Goal: Transaction & Acquisition: Purchase product/service

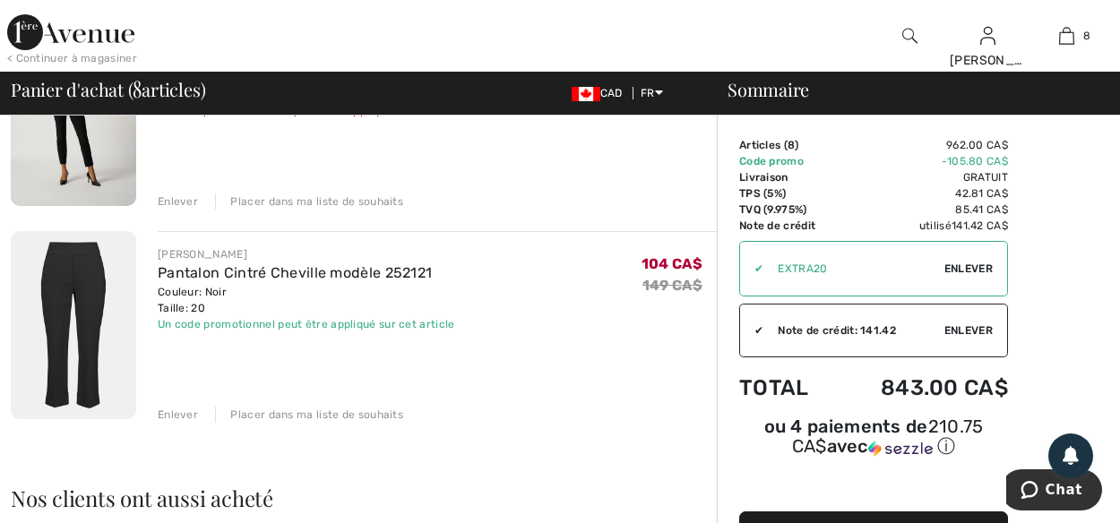
scroll to position [1612, 0]
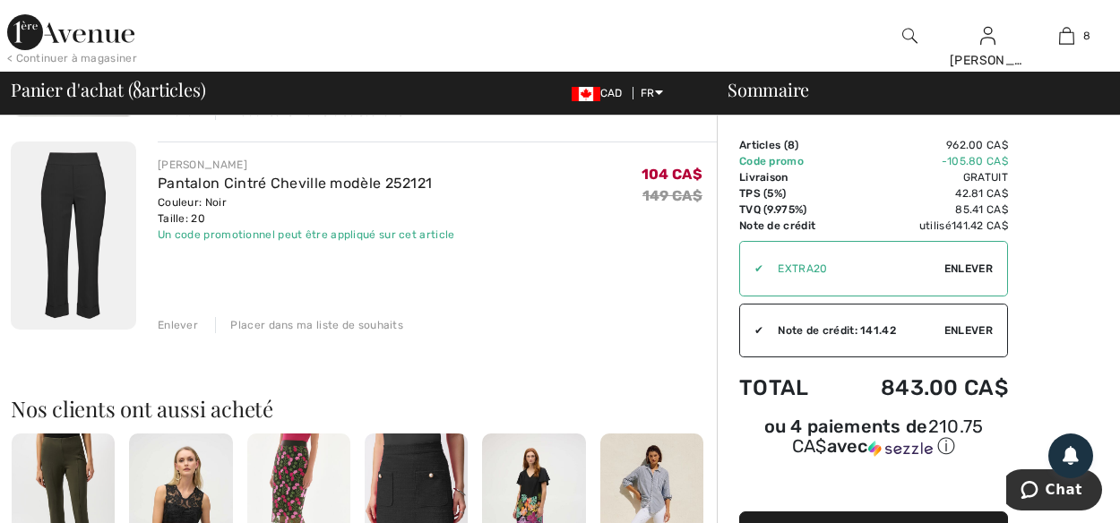
click at [172, 325] on div "Enlever" at bounding box center [178, 325] width 40 height 16
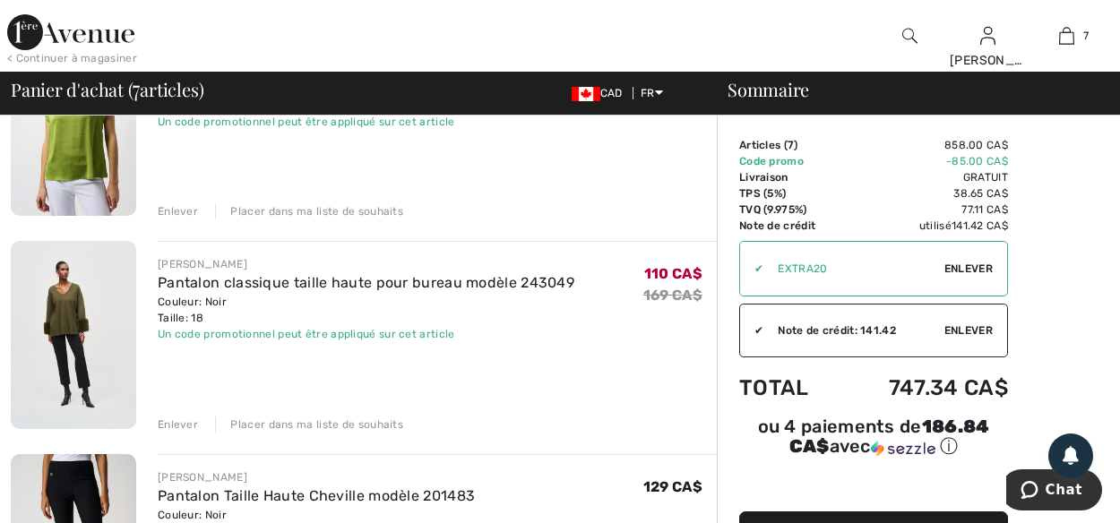
scroll to position [448, 0]
click at [256, 284] on link "Pantalon classique taille haute pour bureau modèle 243049" at bounding box center [366, 281] width 417 height 17
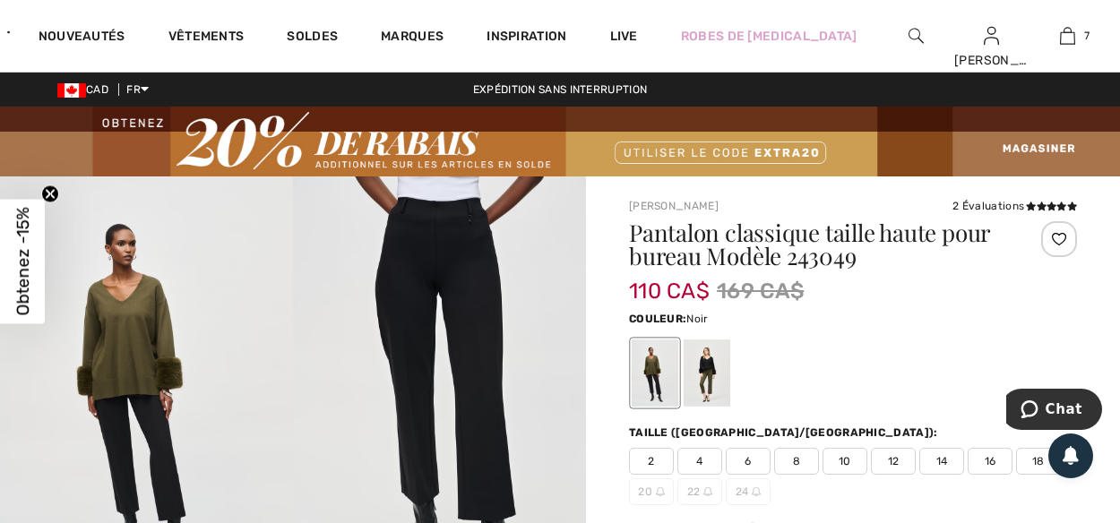
click at [428, 260] on img at bounding box center [439, 396] width 293 height 440
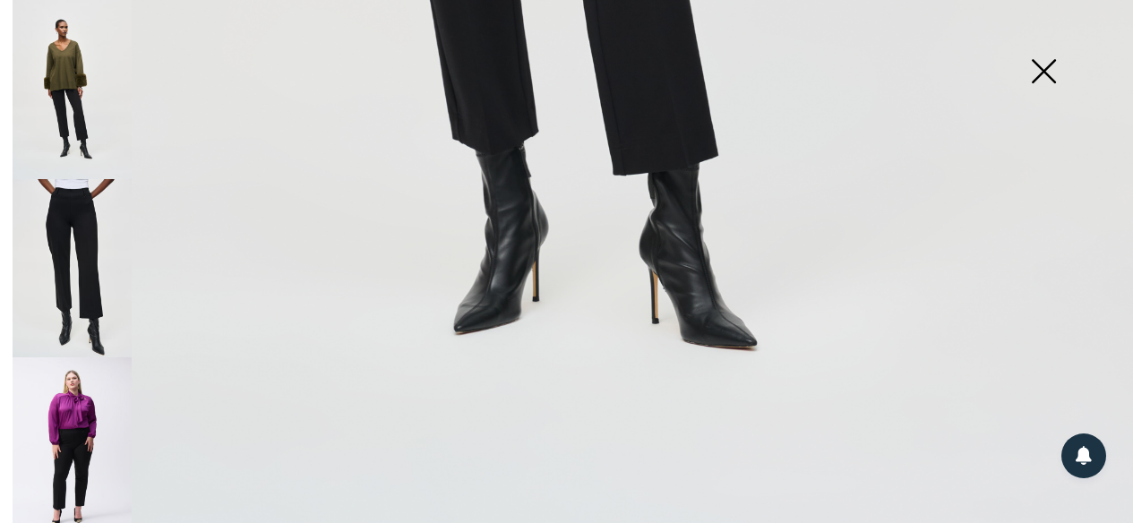
click at [94, 221] on img at bounding box center [72, 268] width 119 height 179
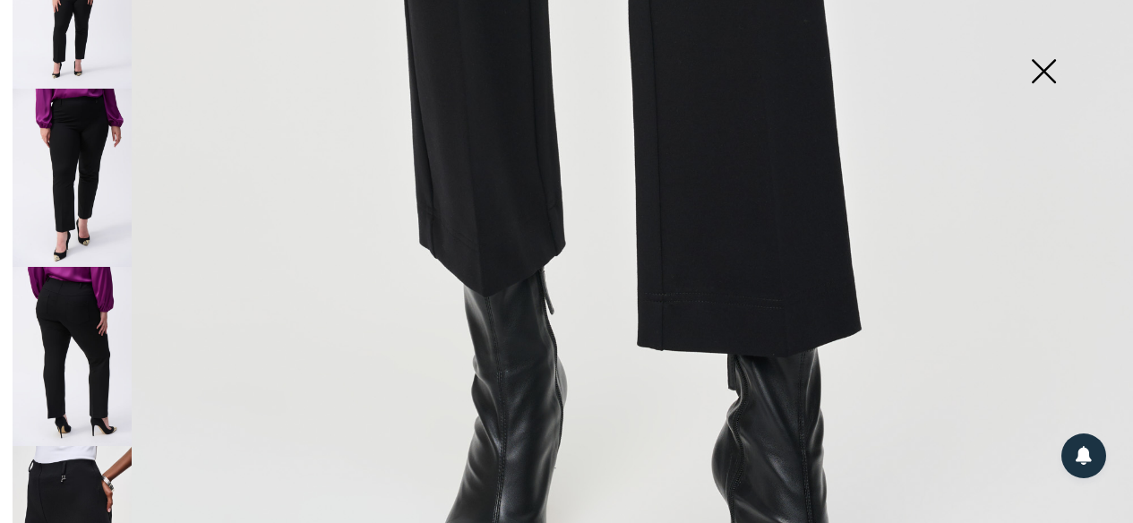
scroll to position [448, 0]
click at [83, 300] on img at bounding box center [72, 355] width 119 height 178
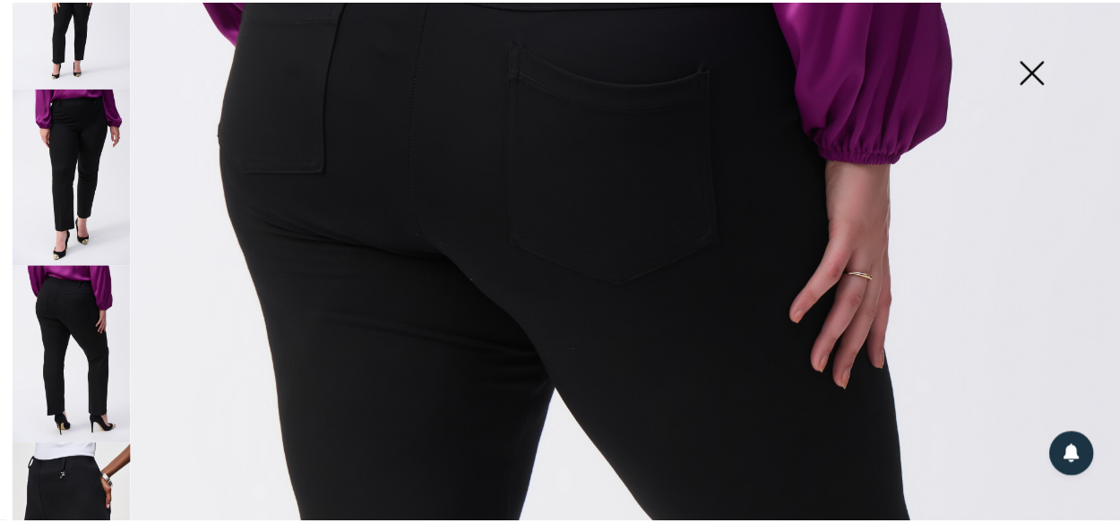
scroll to position [259, 0]
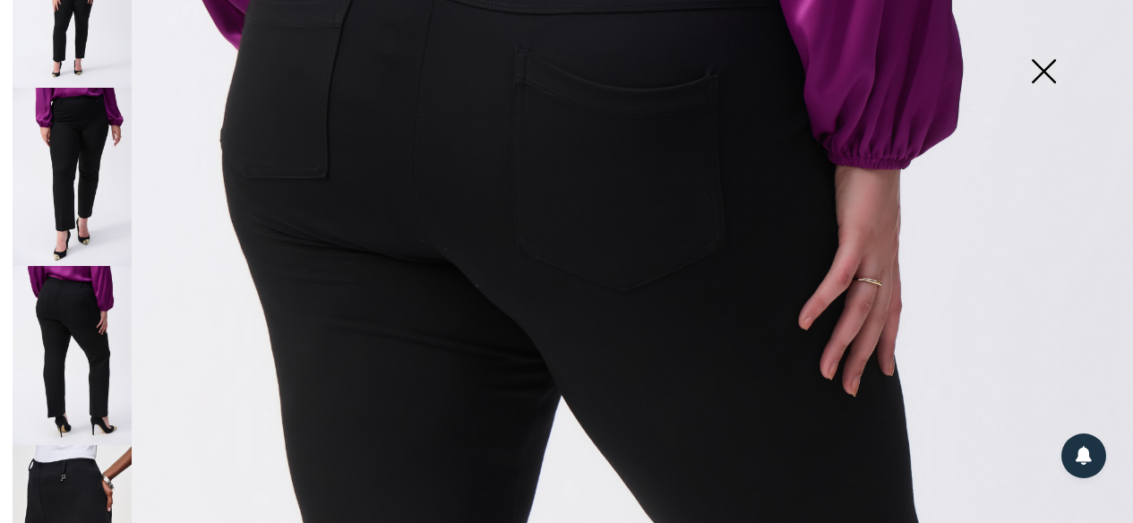
click at [1044, 72] on img at bounding box center [1044, 73] width 90 height 92
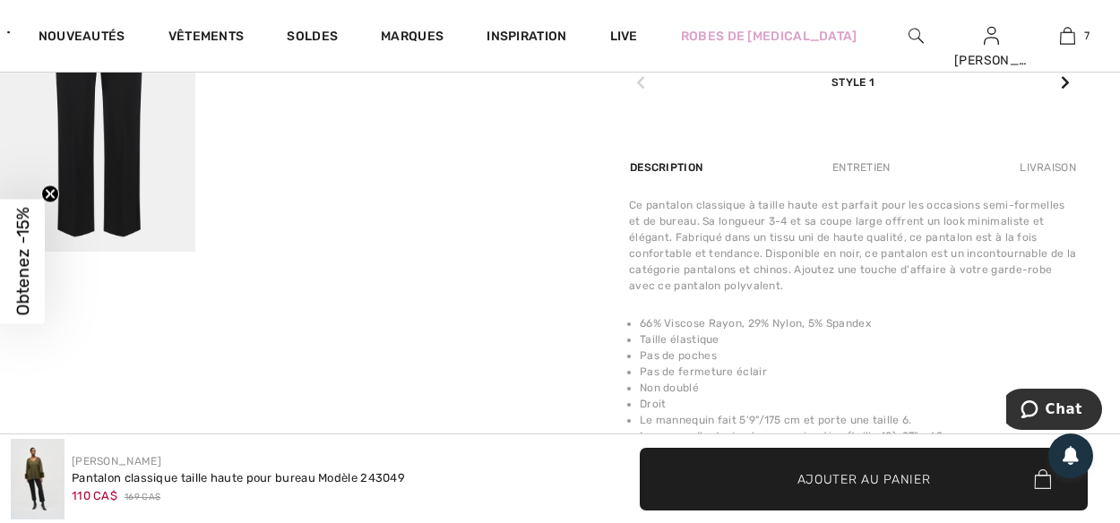
scroll to position [1344, 0]
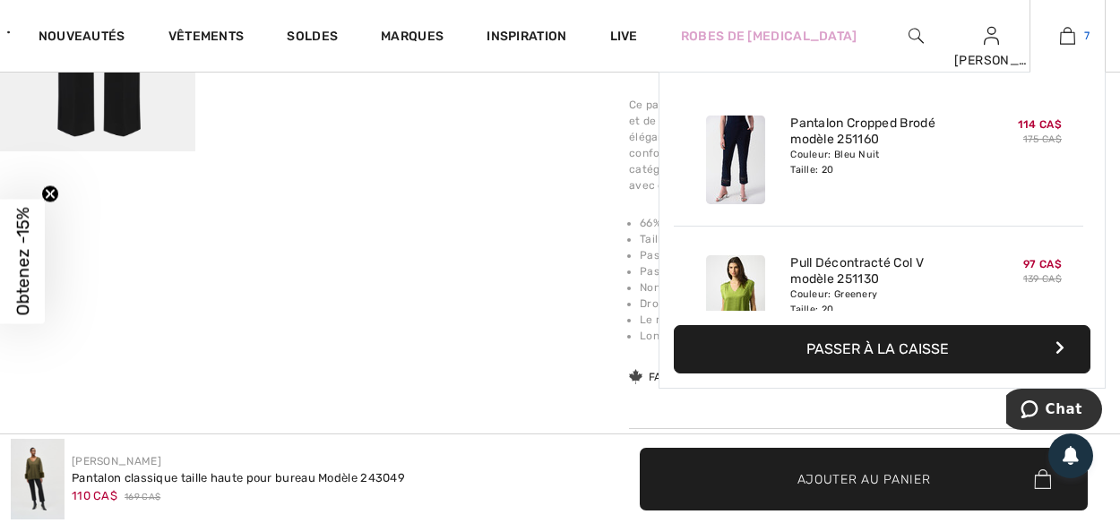
click at [1061, 34] on img at bounding box center [1067, 35] width 15 height 21
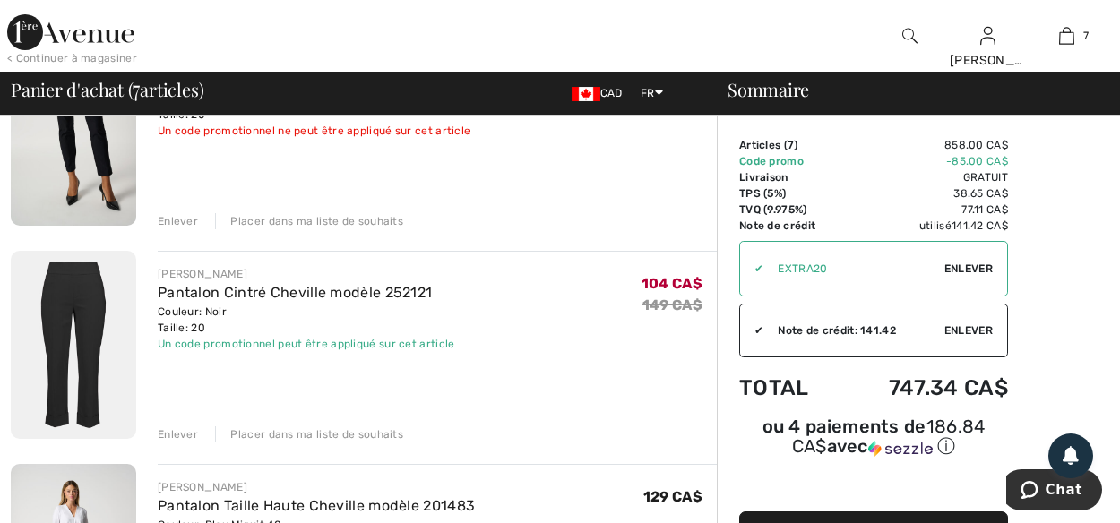
scroll to position [896, 0]
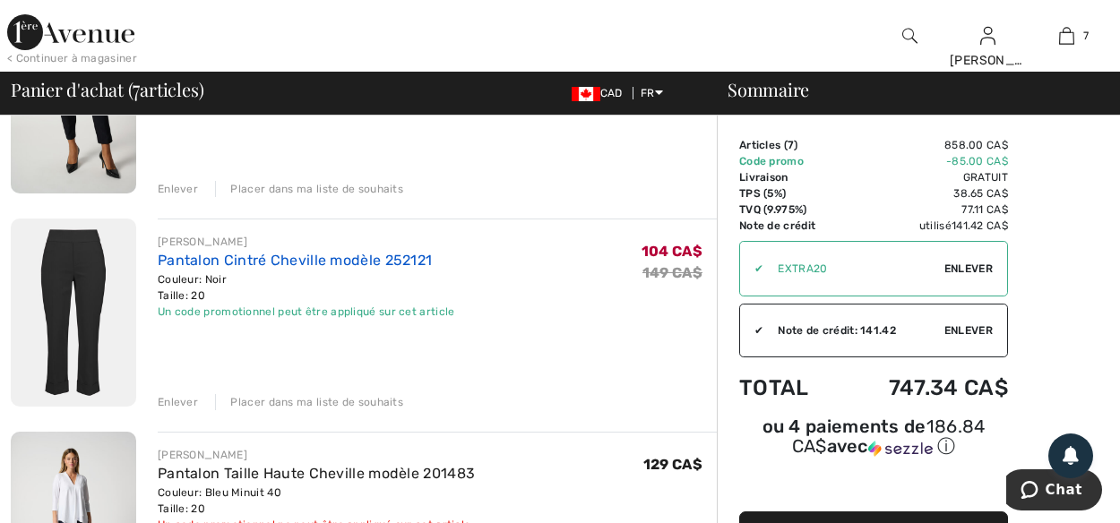
click at [210, 259] on link "Pantalon Cintré Cheville modèle 252121" at bounding box center [295, 260] width 274 height 17
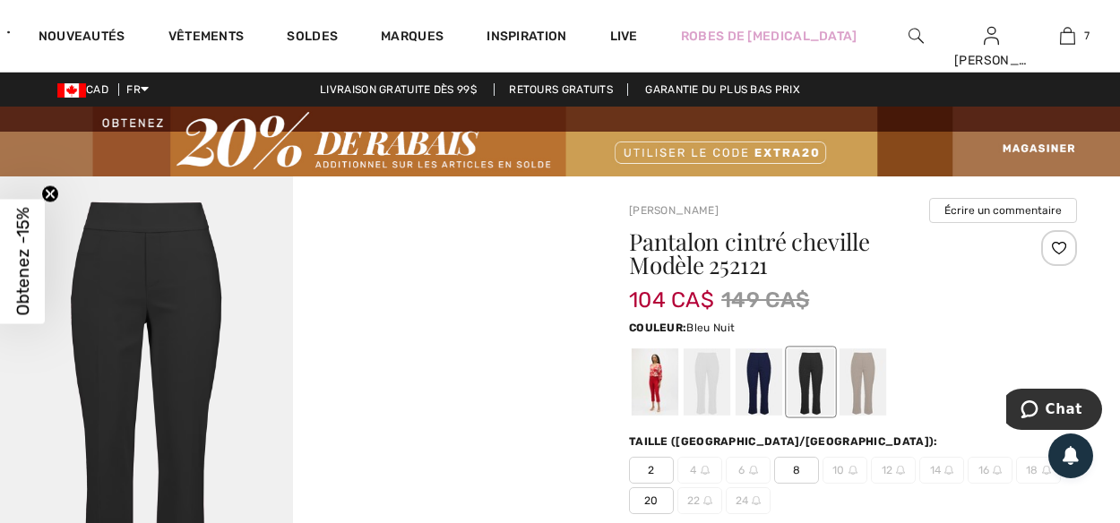
click at [765, 381] on div at bounding box center [758, 381] width 47 height 67
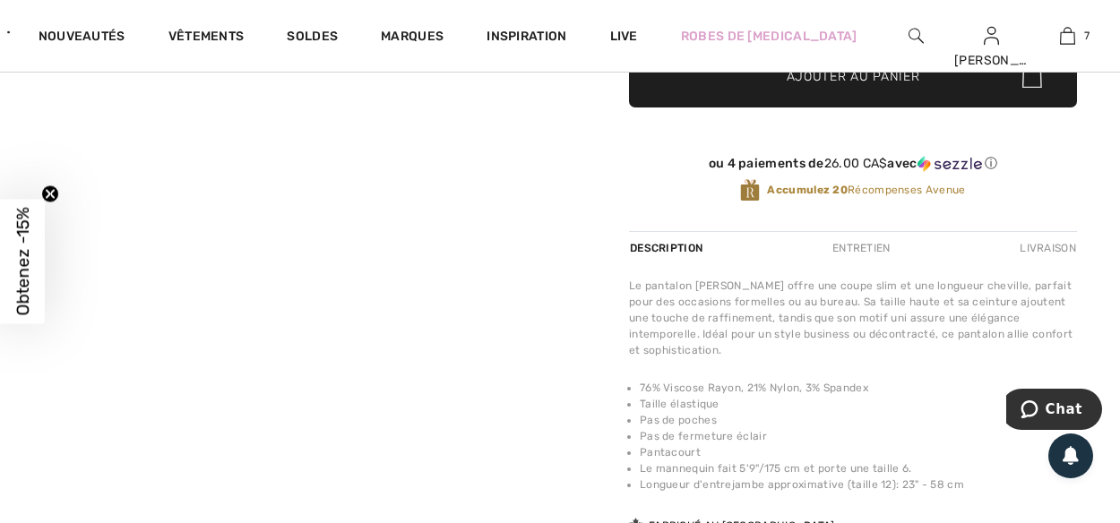
scroll to position [717, 0]
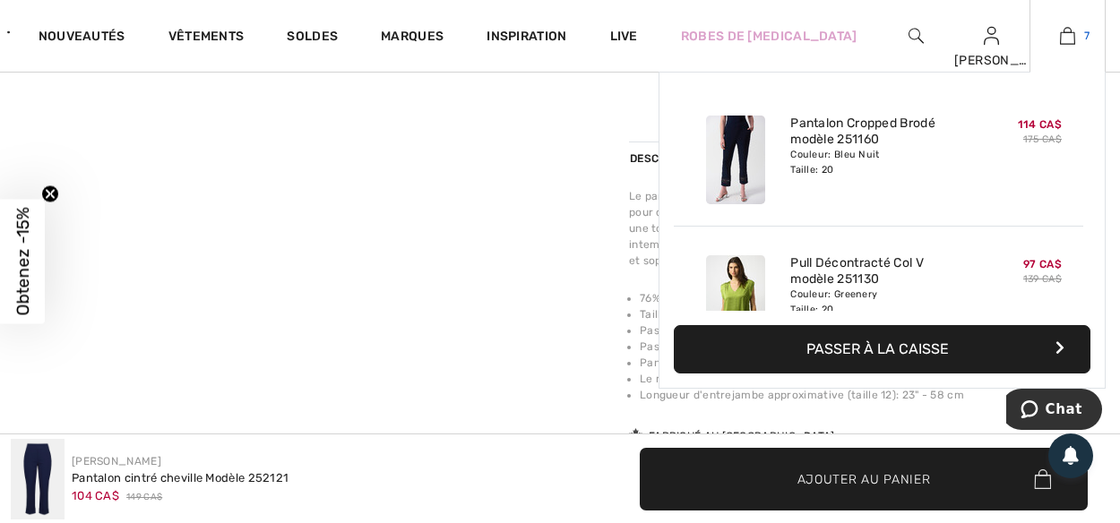
click at [1069, 41] on img at bounding box center [1067, 35] width 15 height 21
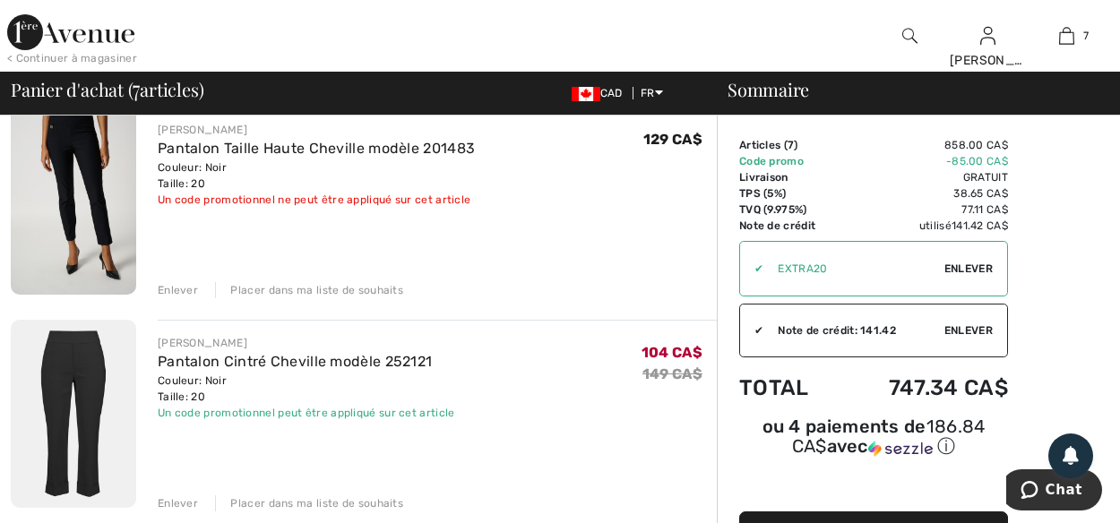
scroll to position [806, 0]
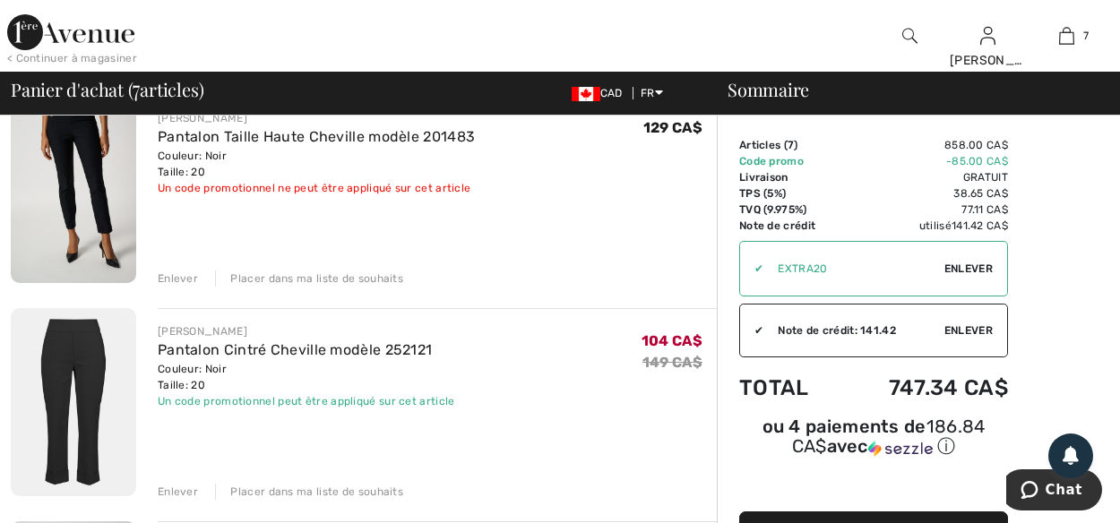
click at [99, 185] on img at bounding box center [73, 189] width 125 height 188
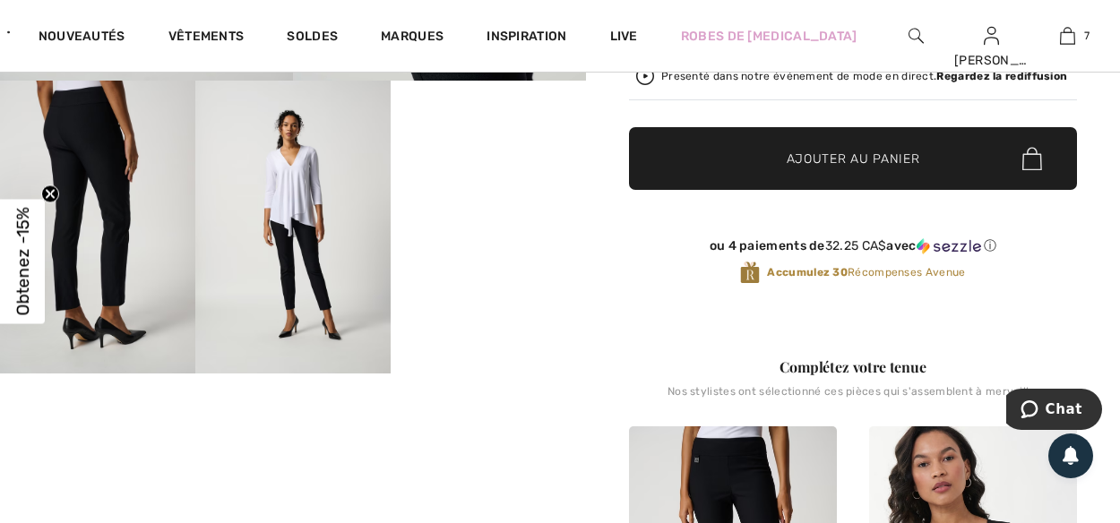
scroll to position [537, 0]
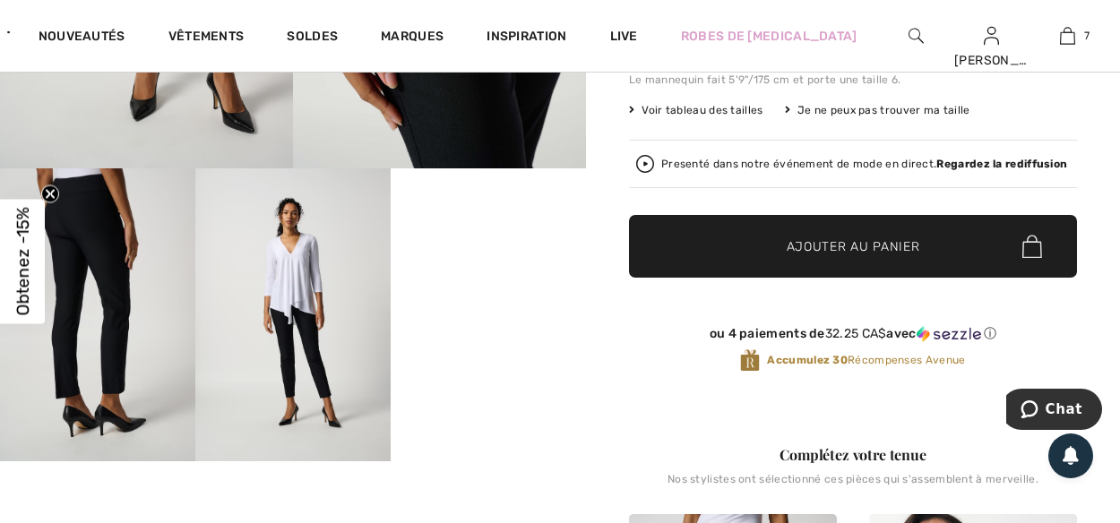
click at [74, 219] on img at bounding box center [97, 314] width 195 height 293
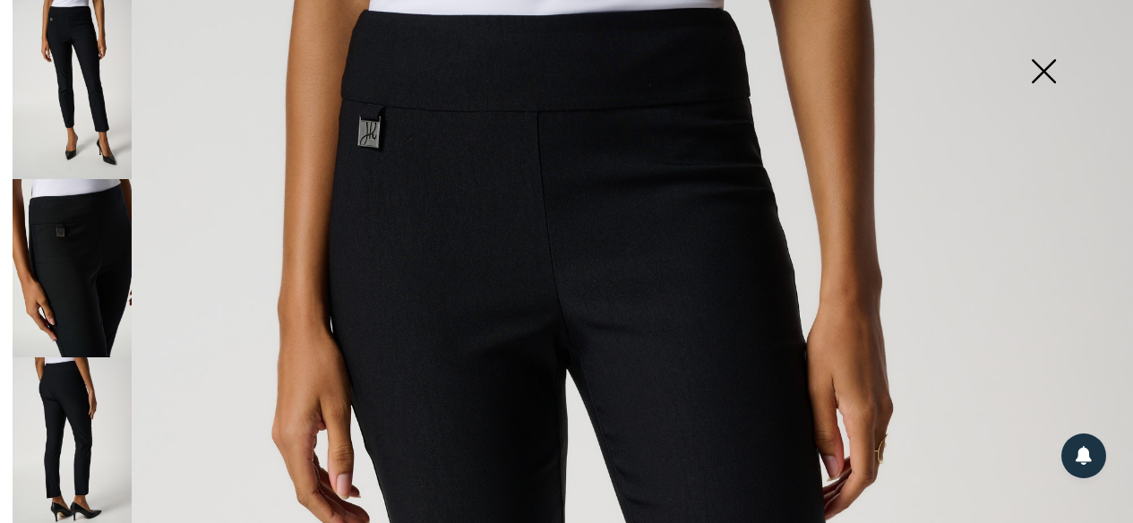
scroll to position [90, 0]
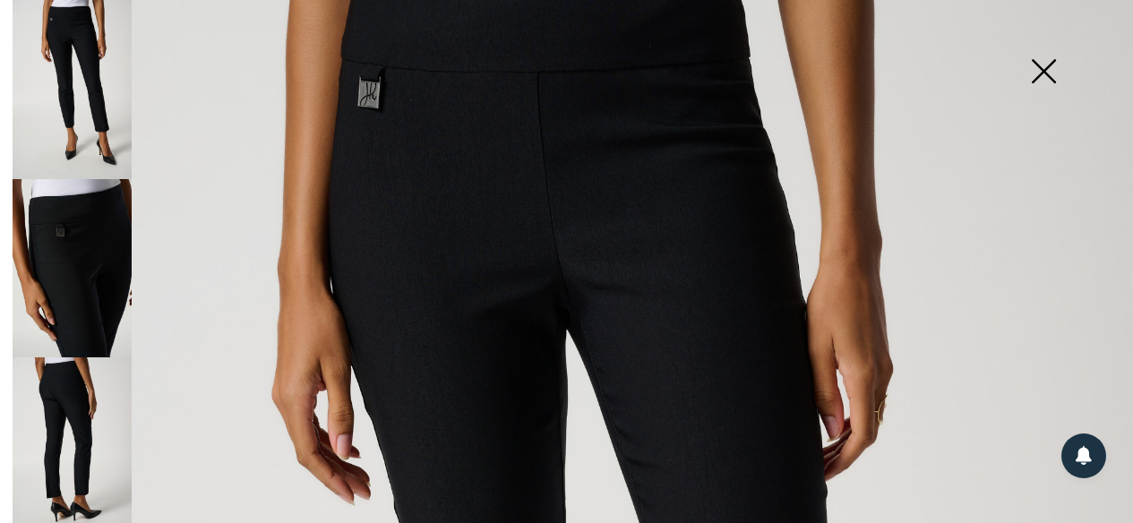
click at [60, 367] on img at bounding box center [72, 446] width 119 height 179
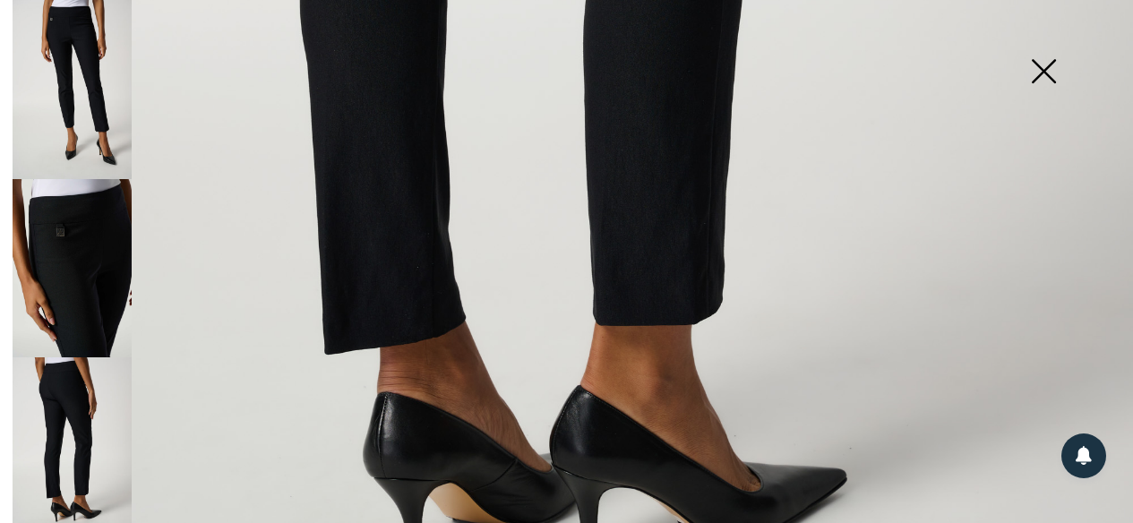
scroll to position [985, 0]
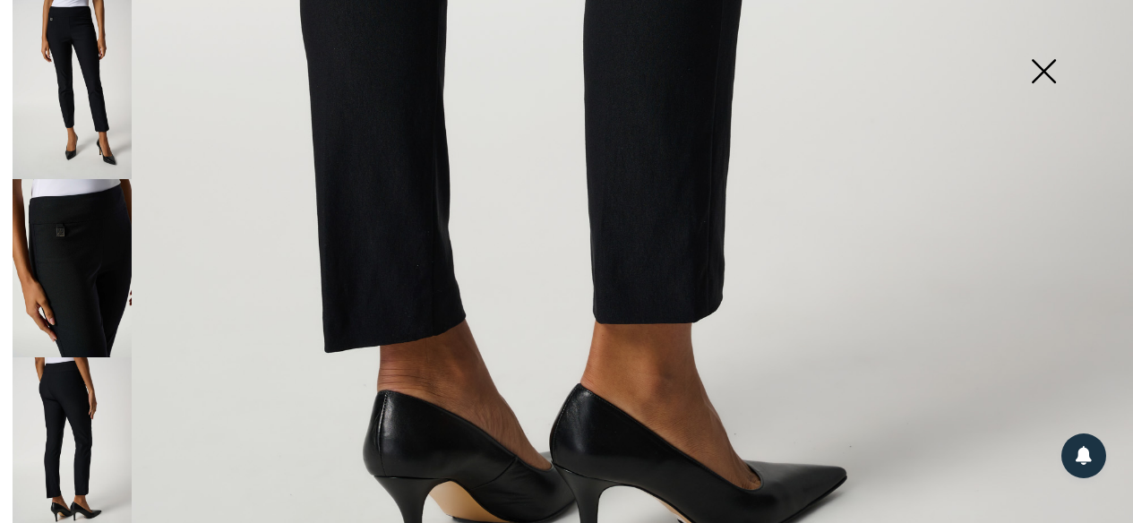
click at [1044, 64] on img at bounding box center [1044, 73] width 90 height 92
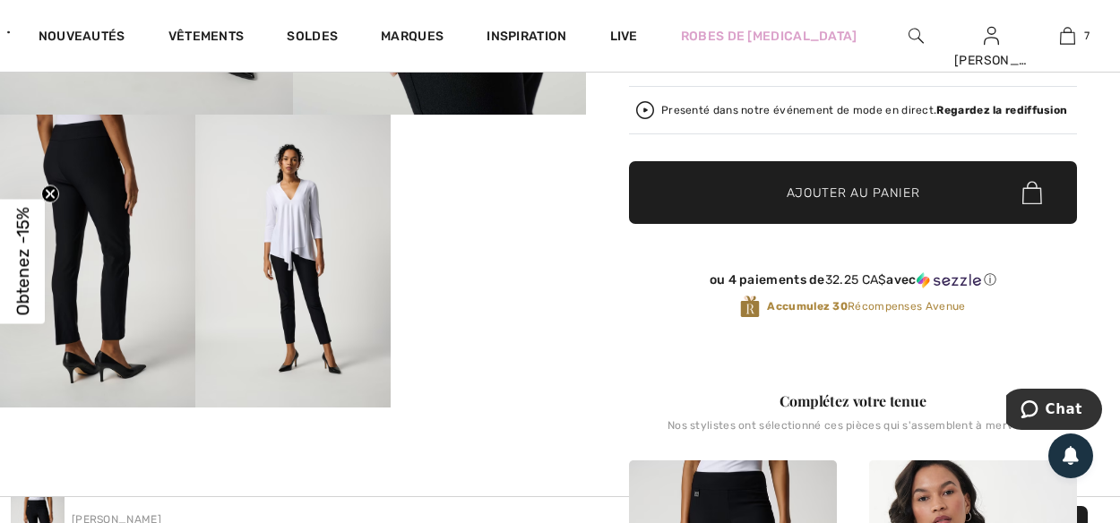
scroll to position [448, 0]
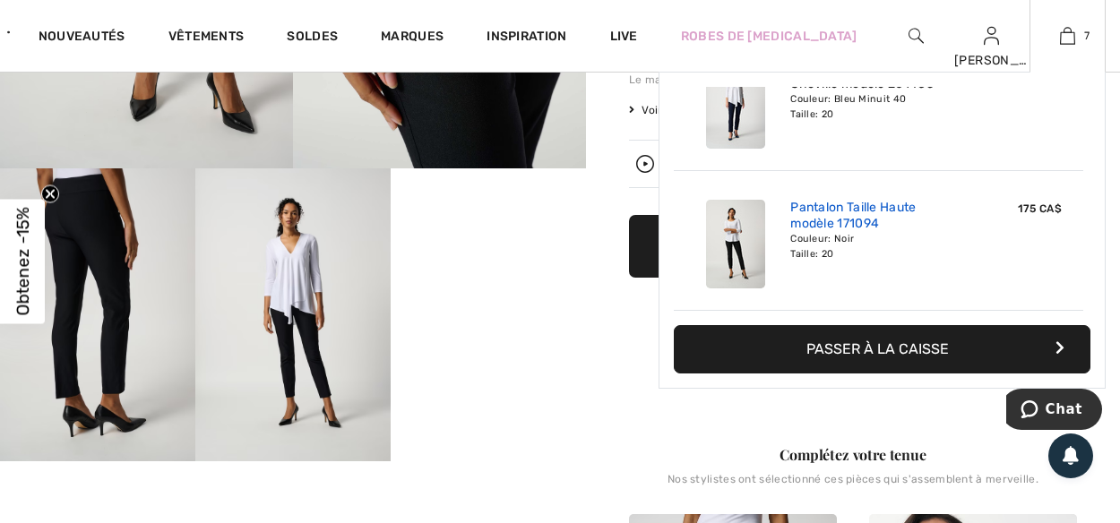
click at [827, 213] on link "Pantalon Taille Haute modèle 171094" at bounding box center [878, 216] width 176 height 32
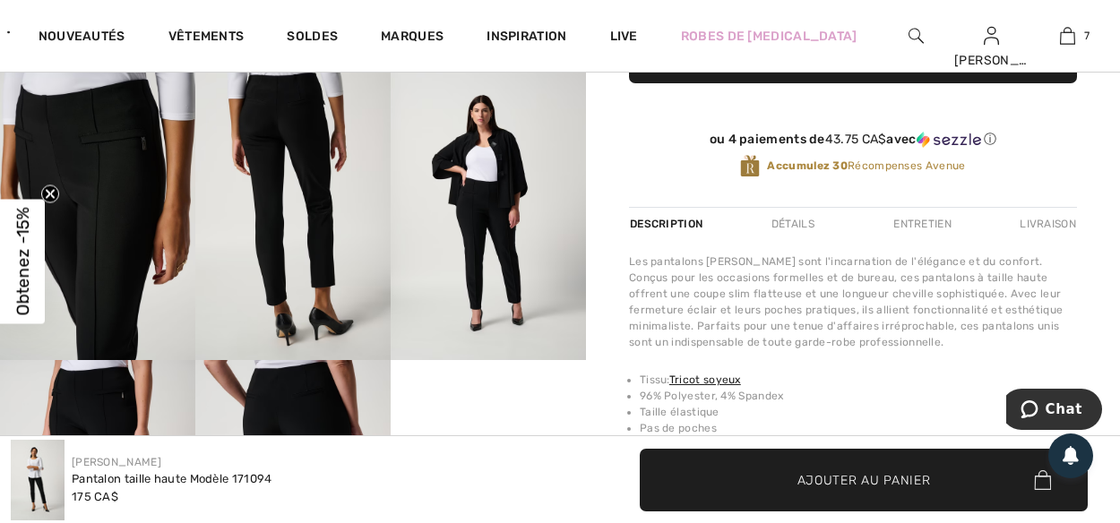
scroll to position [448, 0]
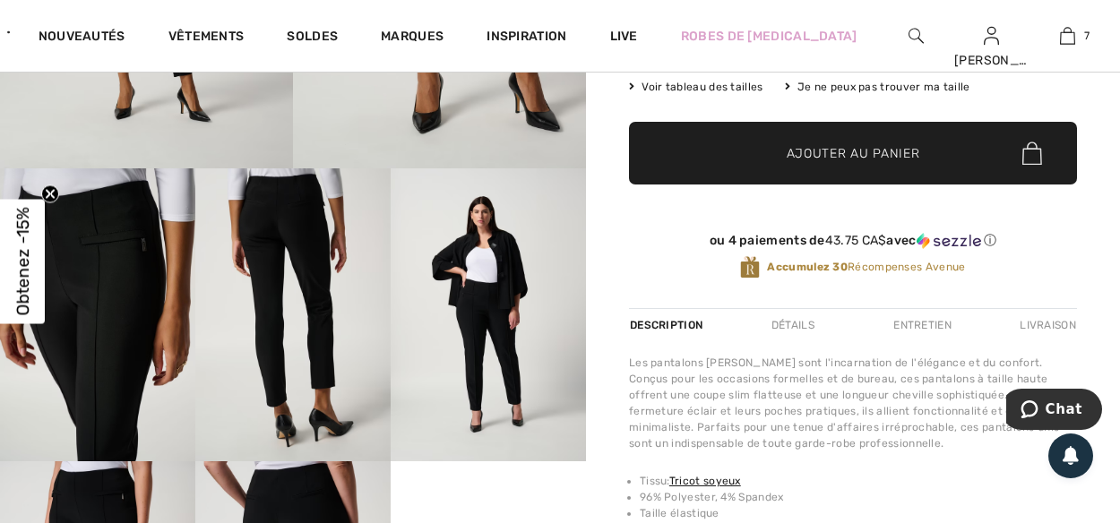
click at [309, 241] on img at bounding box center [292, 314] width 195 height 293
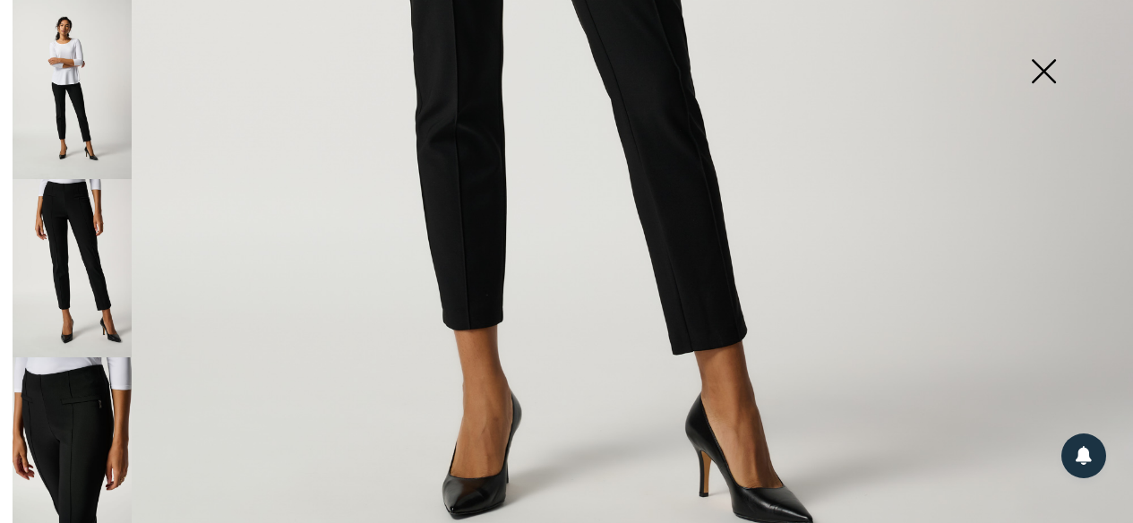
scroll to position [977, 0]
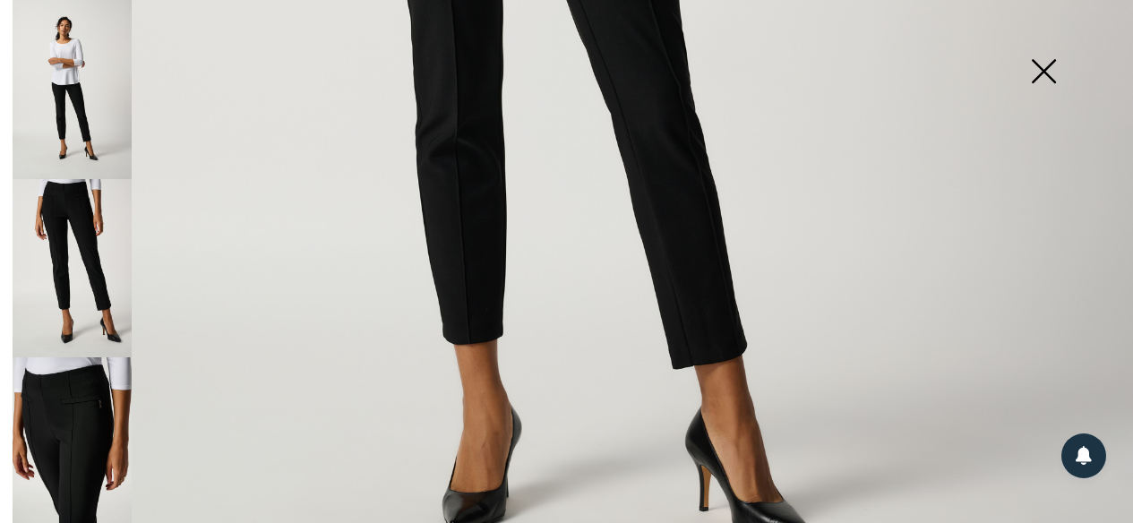
click at [1036, 71] on img at bounding box center [1044, 73] width 90 height 92
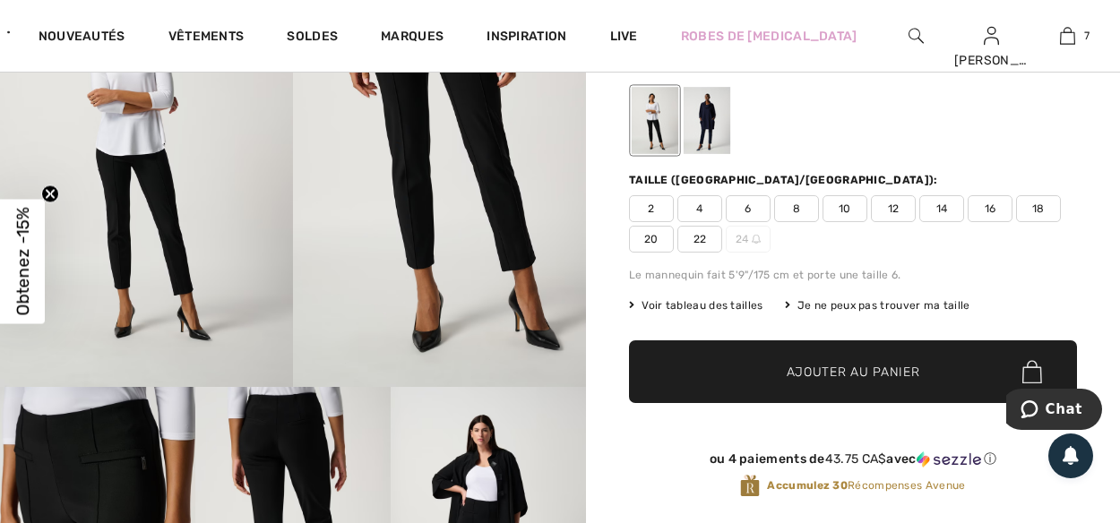
scroll to position [269, 0]
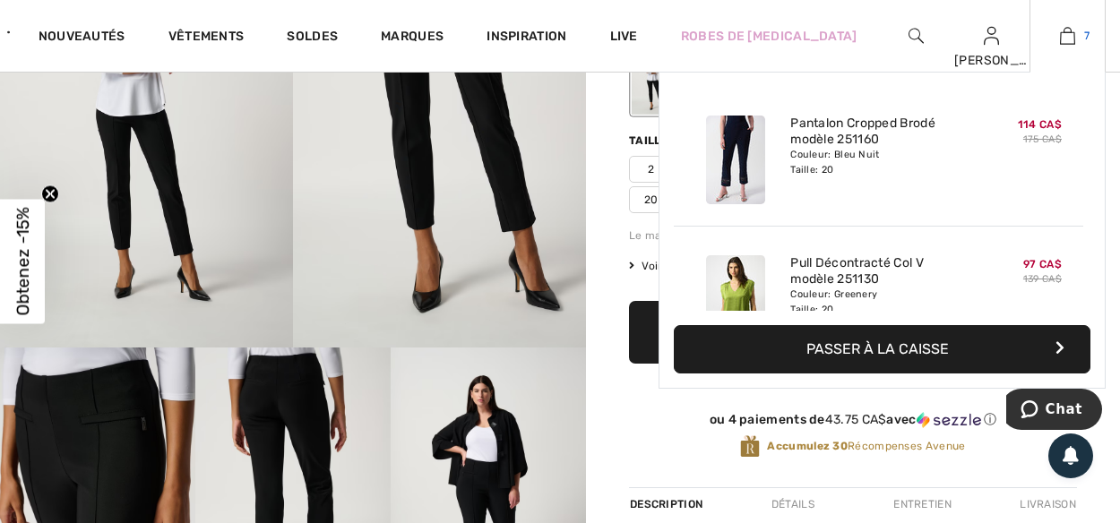
click at [1074, 37] on link "7" at bounding box center [1067, 35] width 74 height 21
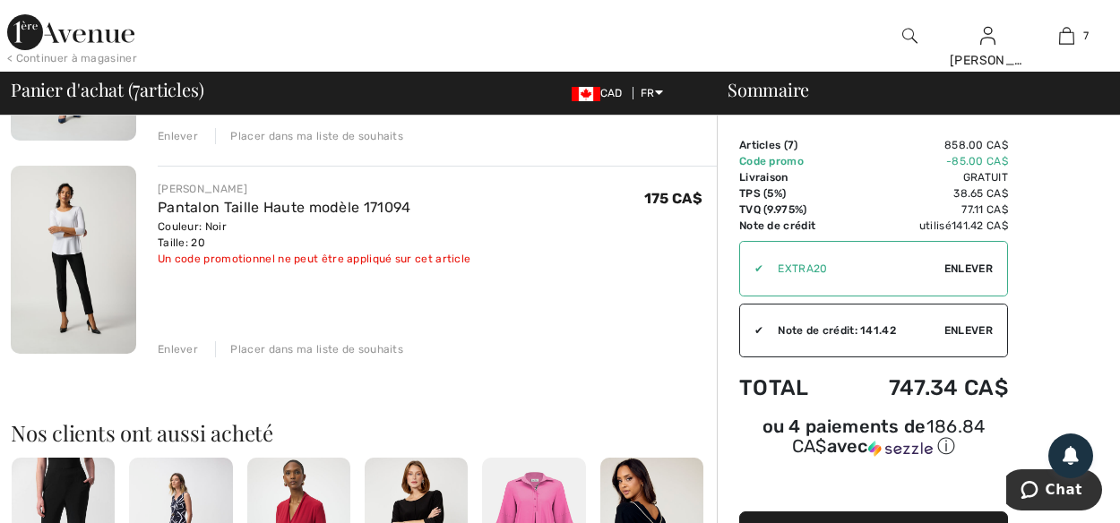
scroll to position [1344, 0]
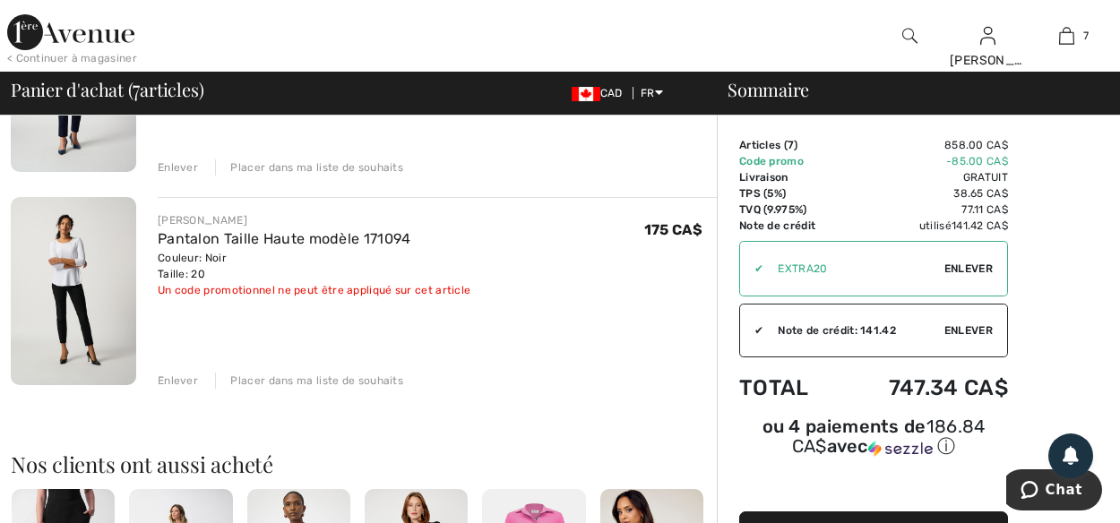
drag, startPoint x: 168, startPoint y: 382, endPoint x: 192, endPoint y: 376, distance: 23.9
click at [169, 382] on div "Enlever" at bounding box center [178, 381] width 40 height 16
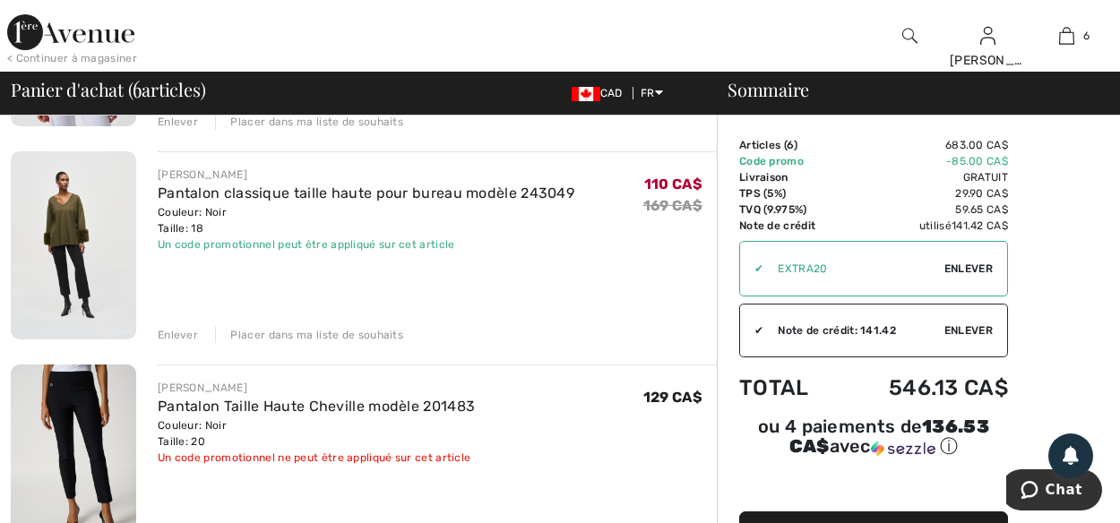
scroll to position [537, 0]
click at [176, 335] on div "Enlever" at bounding box center [178, 334] width 40 height 16
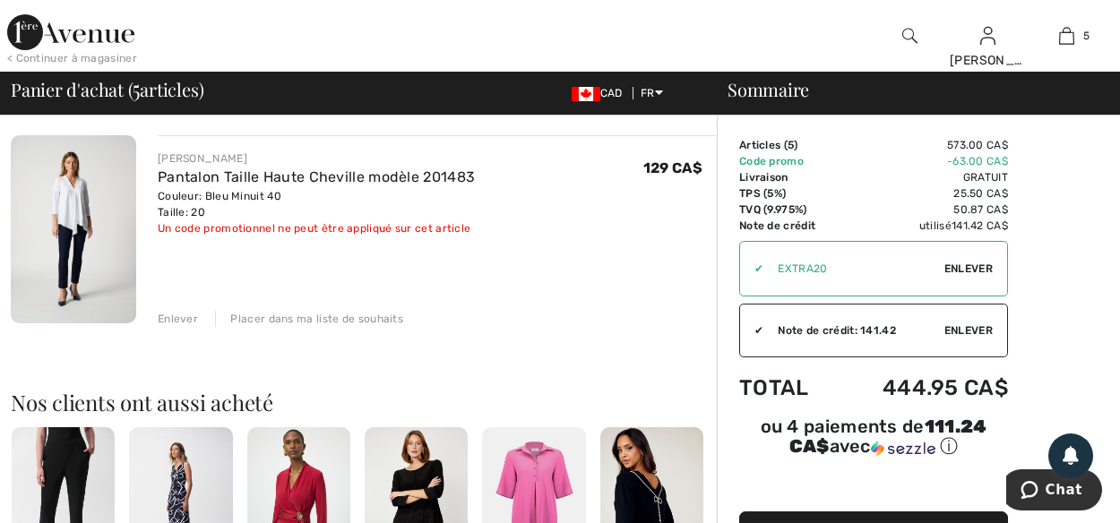
scroll to position [985, 0]
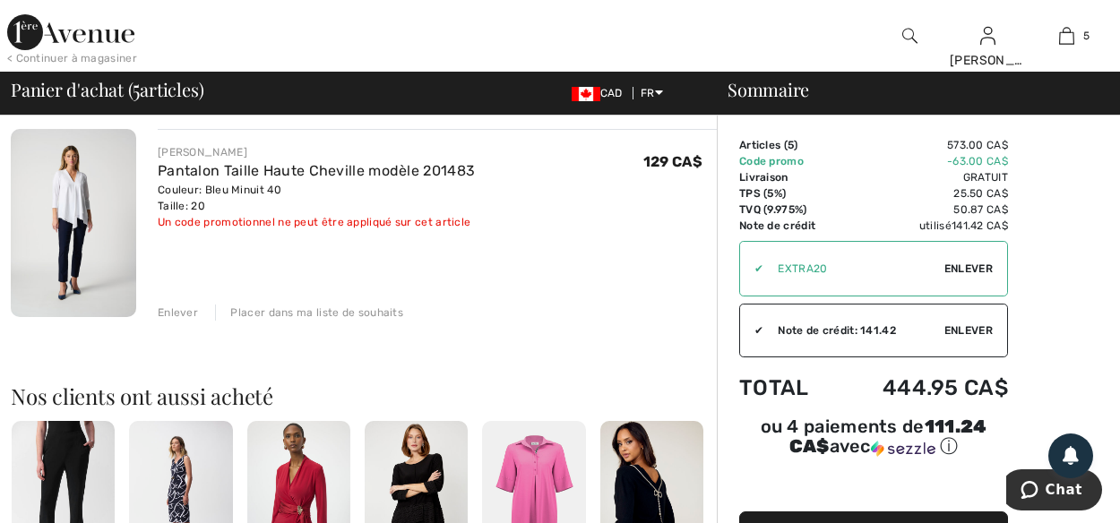
click at [185, 310] on div "Enlever" at bounding box center [178, 313] width 40 height 16
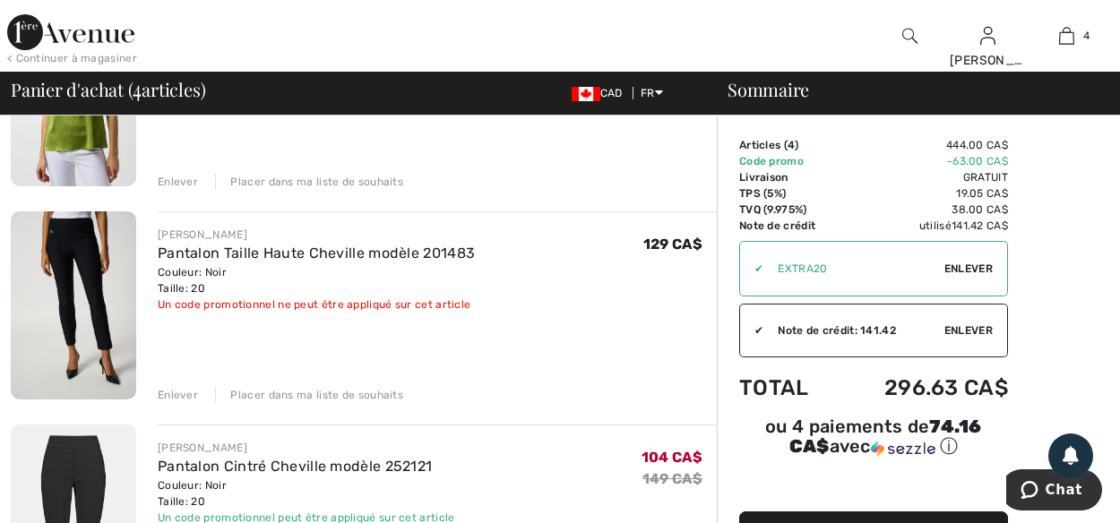
scroll to position [448, 0]
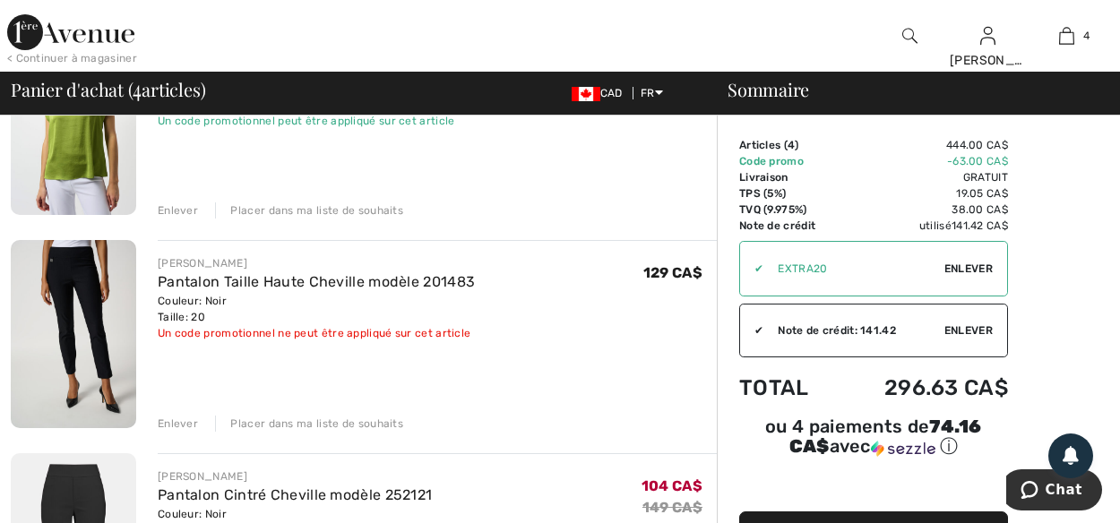
click at [187, 417] on div "Enlever" at bounding box center [178, 424] width 40 height 16
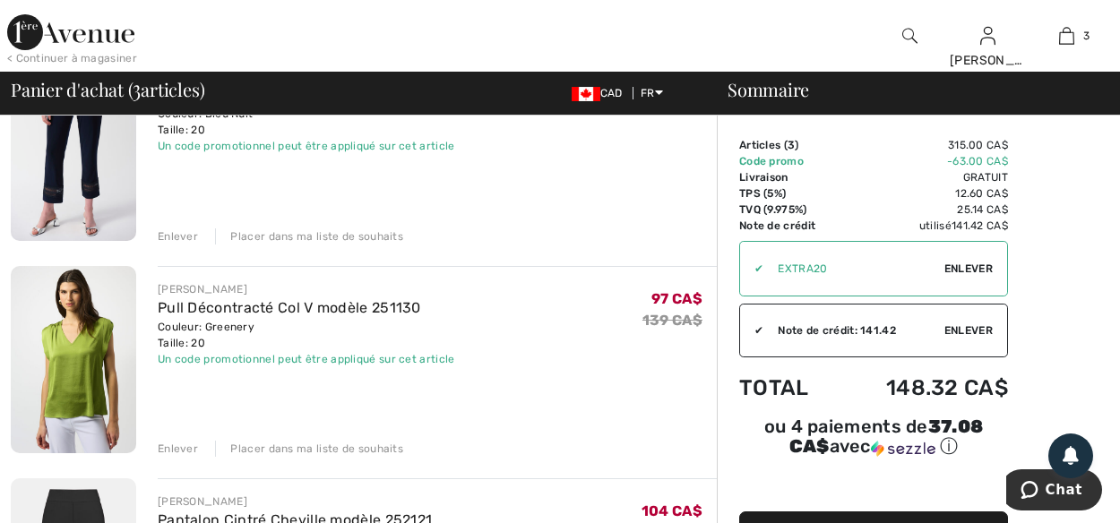
scroll to position [179, 0]
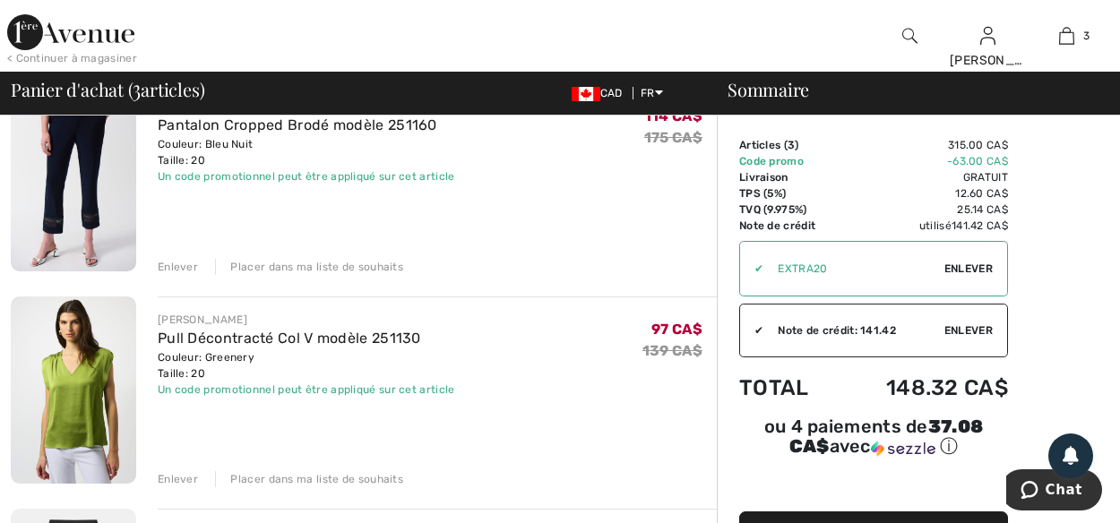
click at [185, 268] on div "Enlever" at bounding box center [178, 267] width 40 height 16
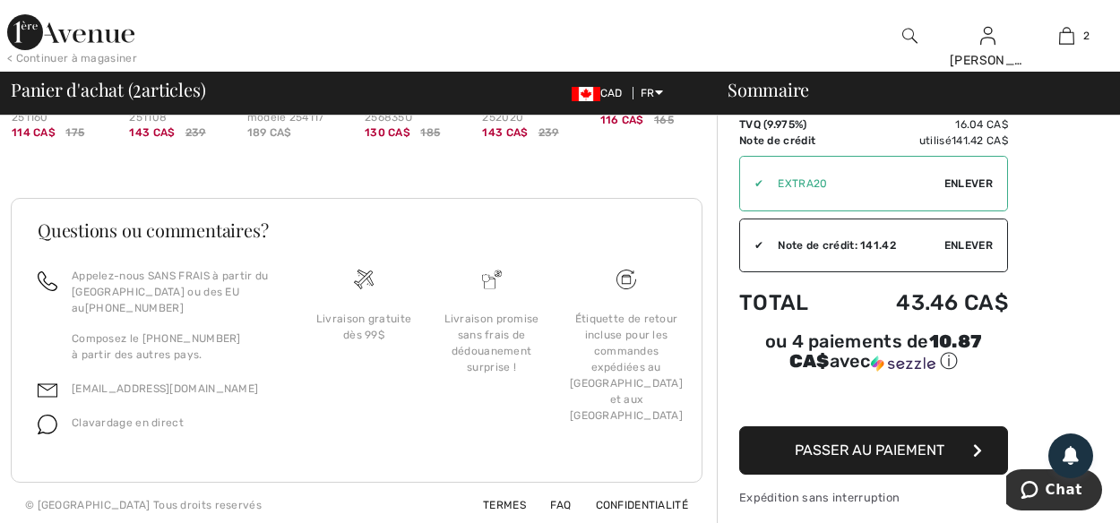
scroll to position [867, 0]
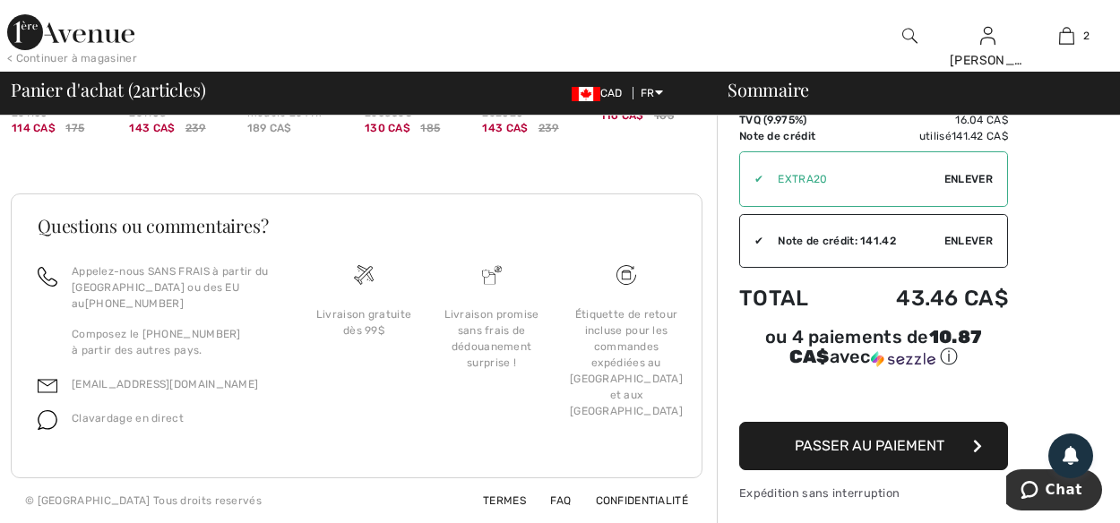
click at [853, 440] on span "Passer au paiement" at bounding box center [869, 445] width 150 height 17
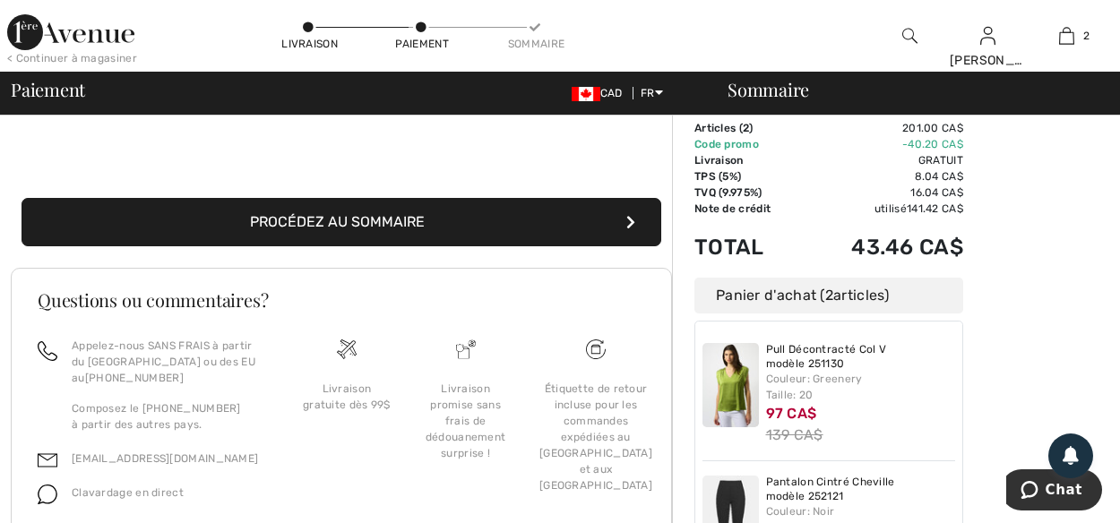
scroll to position [287, 0]
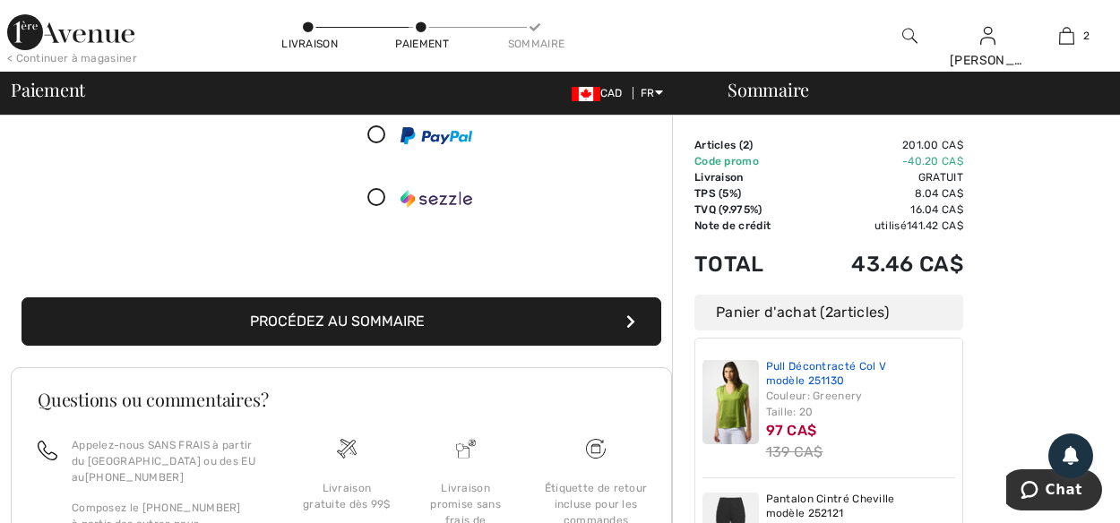
click at [771, 383] on link "Pull Décontracté Col V modèle 251130" at bounding box center [861, 374] width 190 height 28
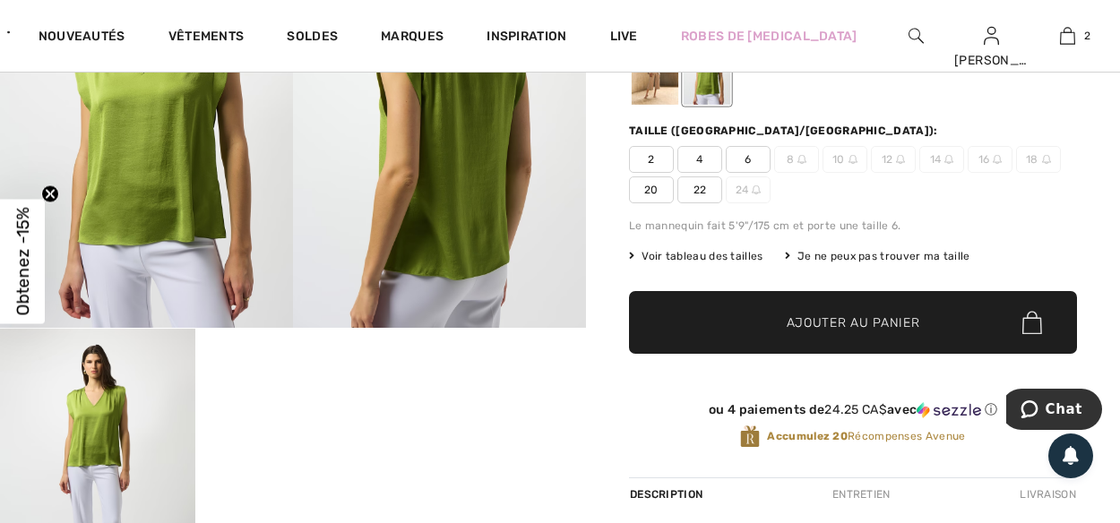
scroll to position [269, 0]
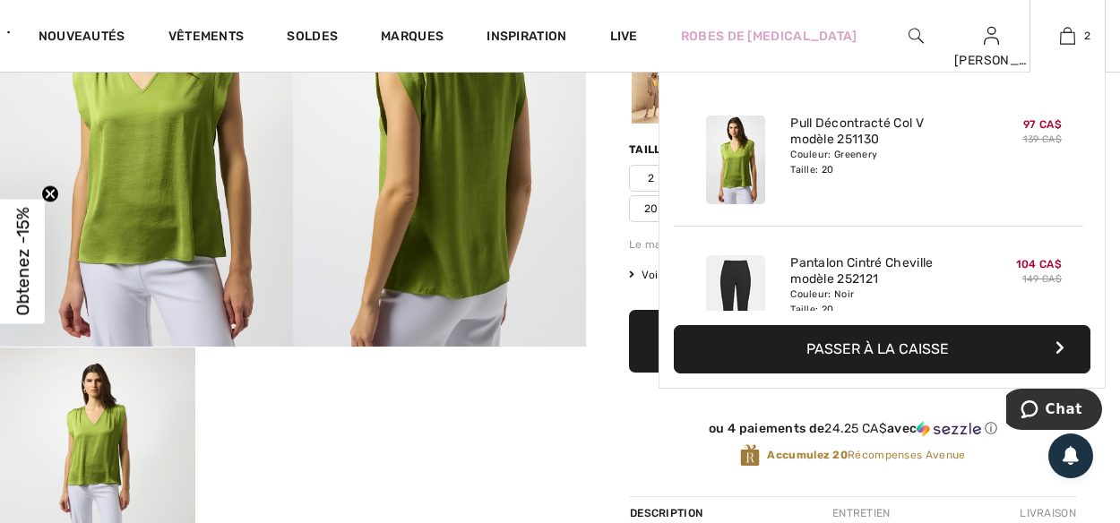
click at [887, 356] on button "Passer à la caisse" at bounding box center [882, 349] width 417 height 48
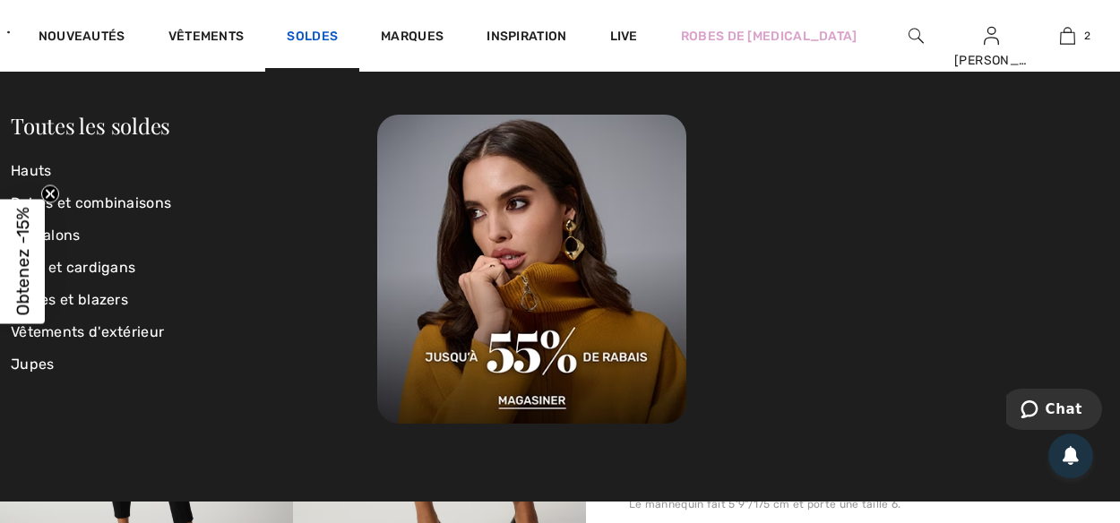
click at [338, 35] on link "Soldes" at bounding box center [312, 38] width 51 height 19
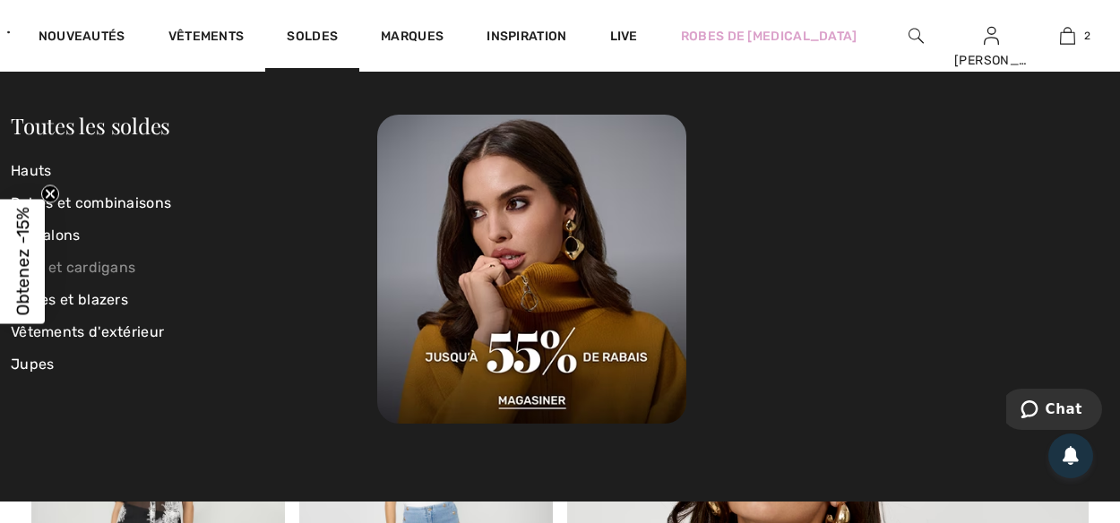
click at [123, 262] on link "Pulls et cardigans" at bounding box center [194, 268] width 366 height 32
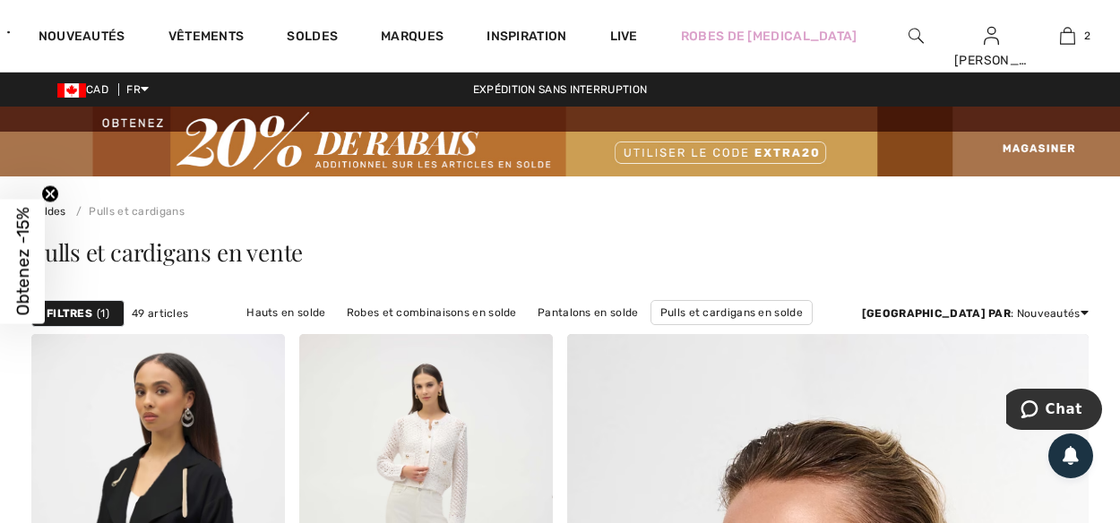
click at [83, 312] on strong "Filtres" at bounding box center [70, 313] width 46 height 16
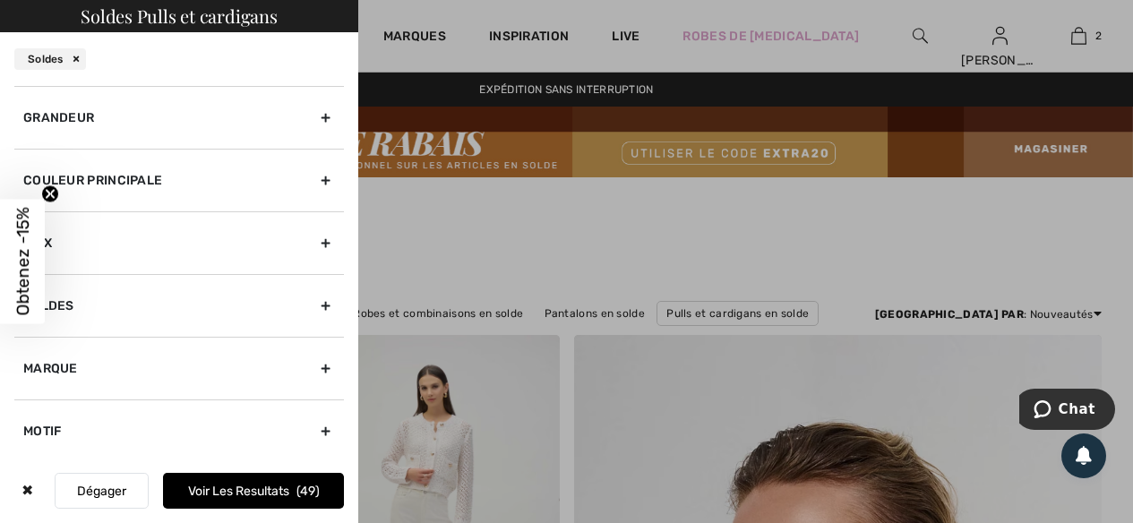
click at [313, 116] on div "Grandeur" at bounding box center [179, 117] width 330 height 63
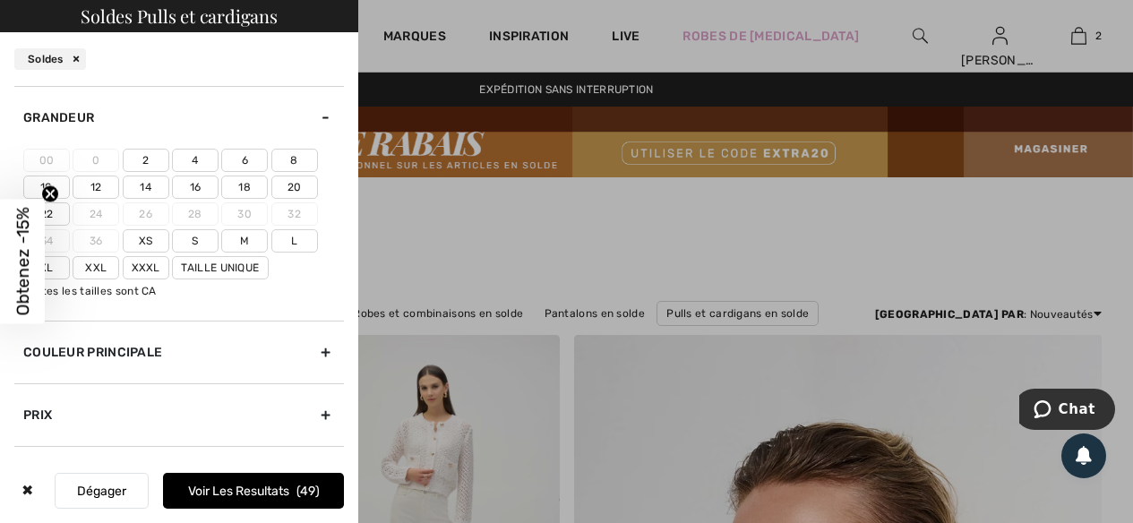
click at [238, 185] on label "18" at bounding box center [244, 187] width 47 height 23
click at [0, 0] on input"] "18" at bounding box center [0, 0] width 0 height 0
drag, startPoint x: 285, startPoint y: 182, endPoint x: 271, endPoint y: 208, distance: 29.2
click at [286, 182] on label "20" at bounding box center [294, 187] width 47 height 23
click at [0, 0] on input"] "20" at bounding box center [0, 0] width 0 height 0
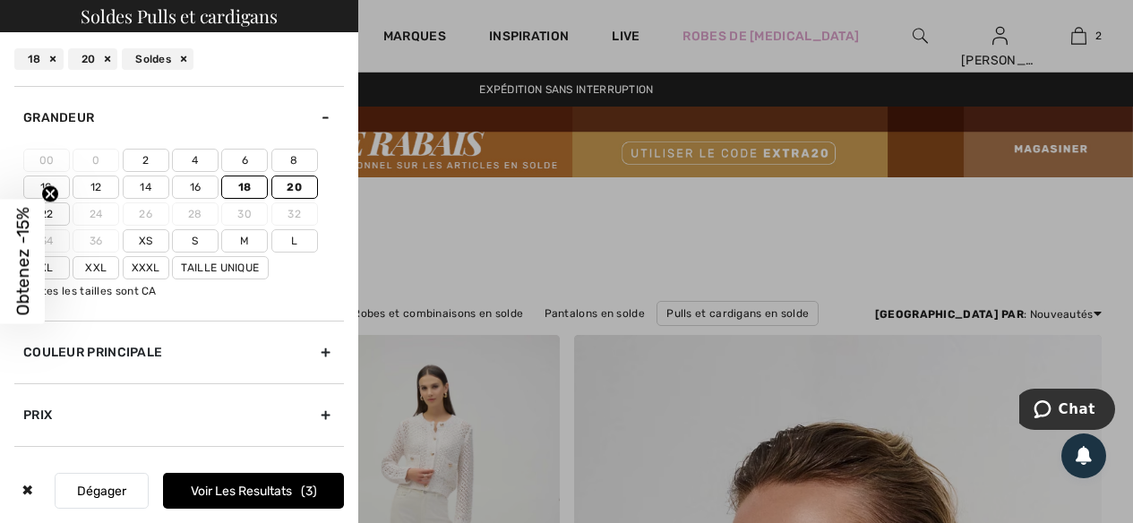
click at [103, 268] on label "Xxl" at bounding box center [96, 267] width 47 height 23
click at [0, 0] on input"] "Xxl" at bounding box center [0, 0] width 0 height 0
click at [139, 268] on label "Xxxl" at bounding box center [146, 267] width 47 height 23
click at [0, 0] on input"] "Xxxl" at bounding box center [0, 0] width 0 height 0
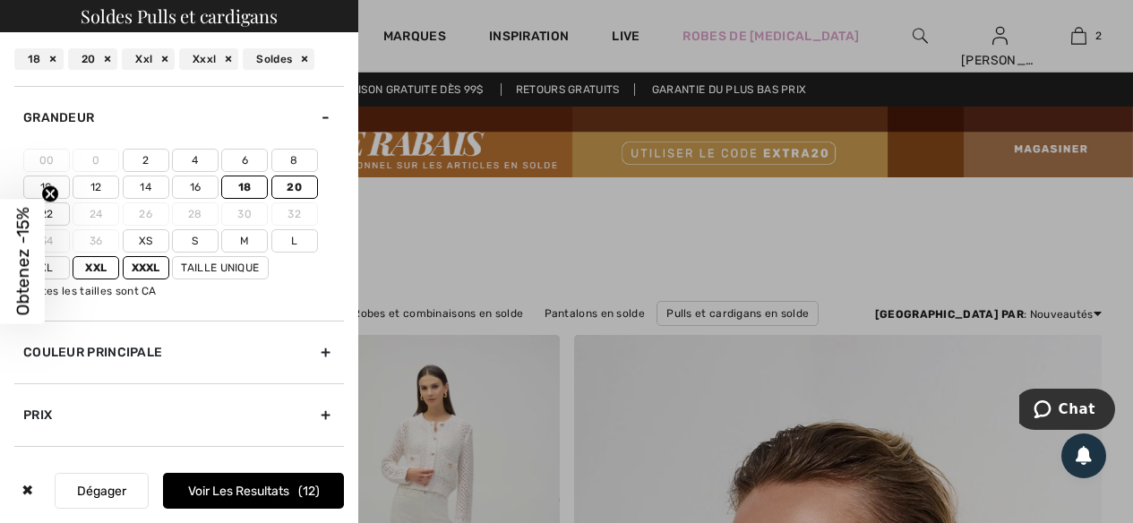
drag, startPoint x: 309, startPoint y: 350, endPoint x: 291, endPoint y: 348, distance: 18.1
click at [310, 350] on div "Couleur Principale" at bounding box center [179, 352] width 330 height 63
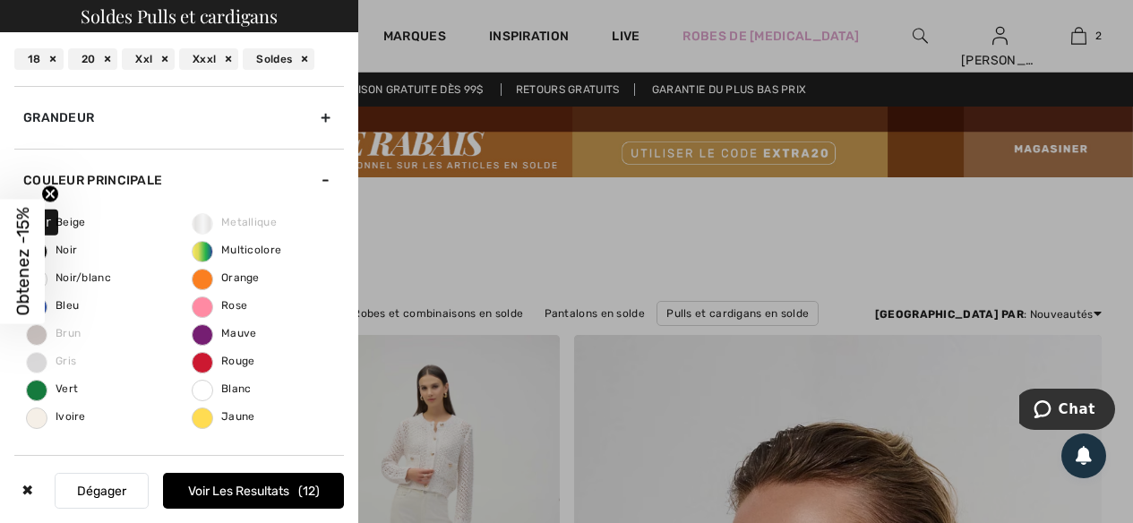
click at [67, 250] on span "Noir" at bounding box center [52, 250] width 50 height 13
click at [0, 0] on input "Noir" at bounding box center [0, 0] width 0 height 0
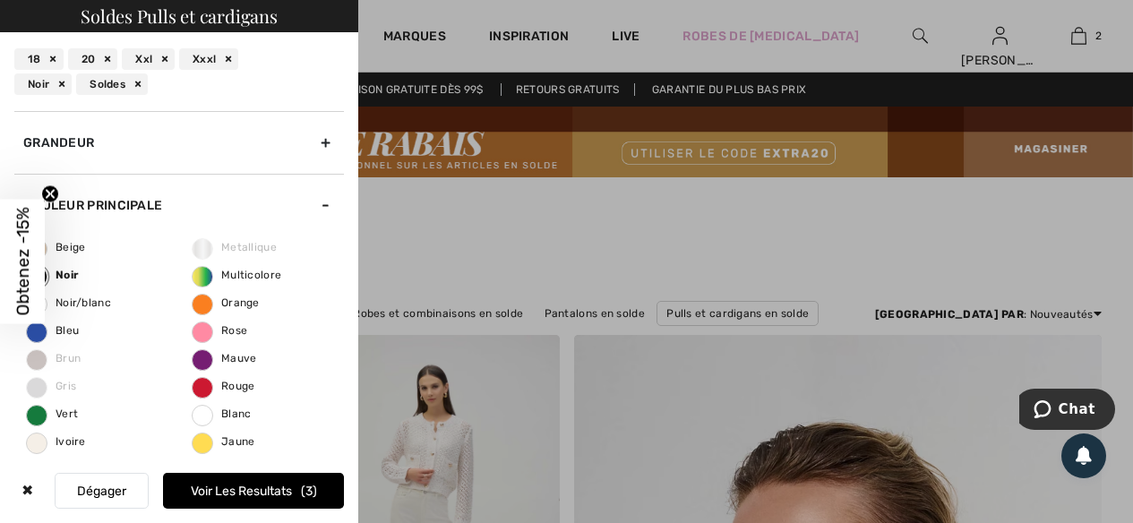
click at [237, 485] on button "Voir les resultats 3" at bounding box center [253, 491] width 181 height 36
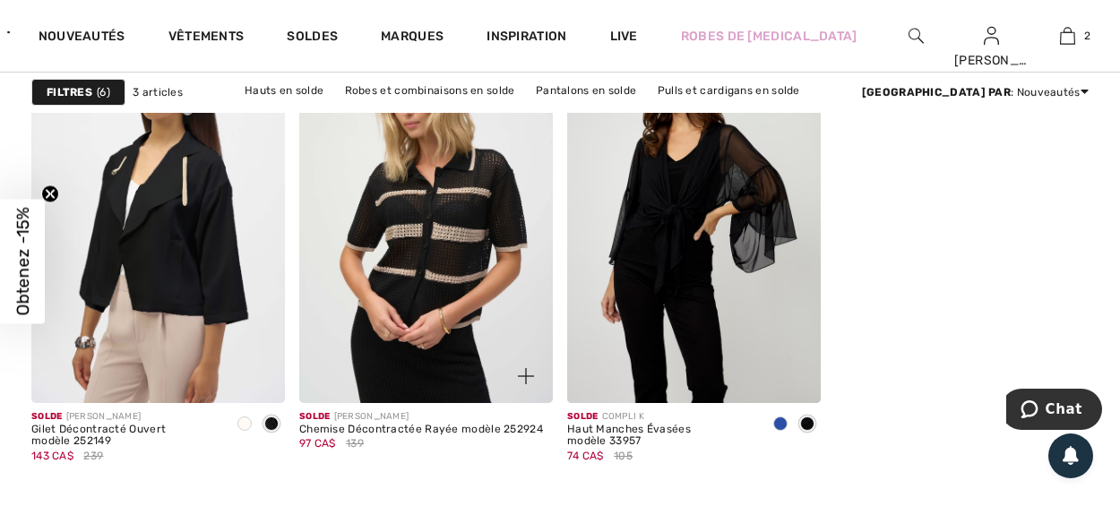
scroll to position [269, 0]
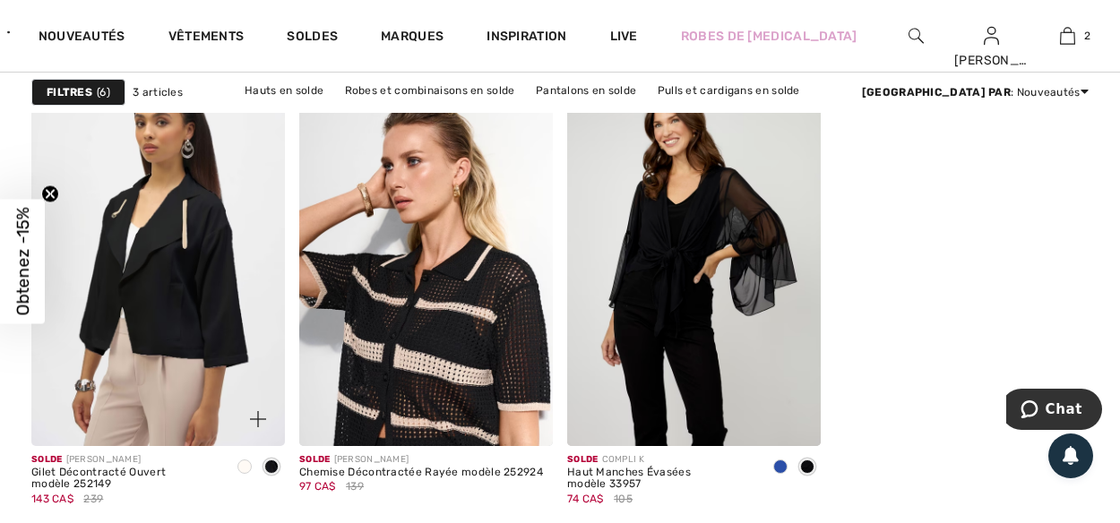
click at [255, 412] on img at bounding box center [258, 419] width 16 height 16
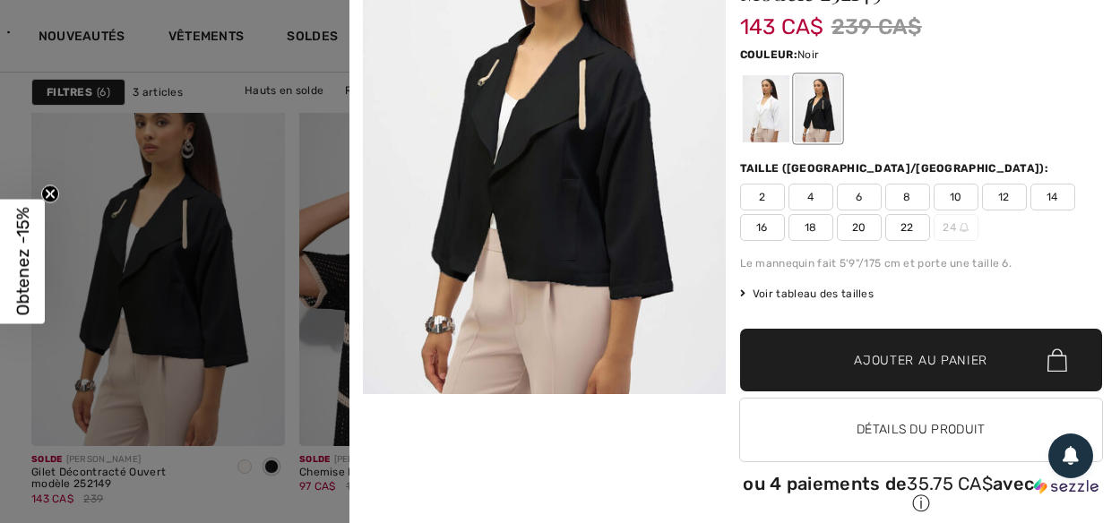
scroll to position [0, 0]
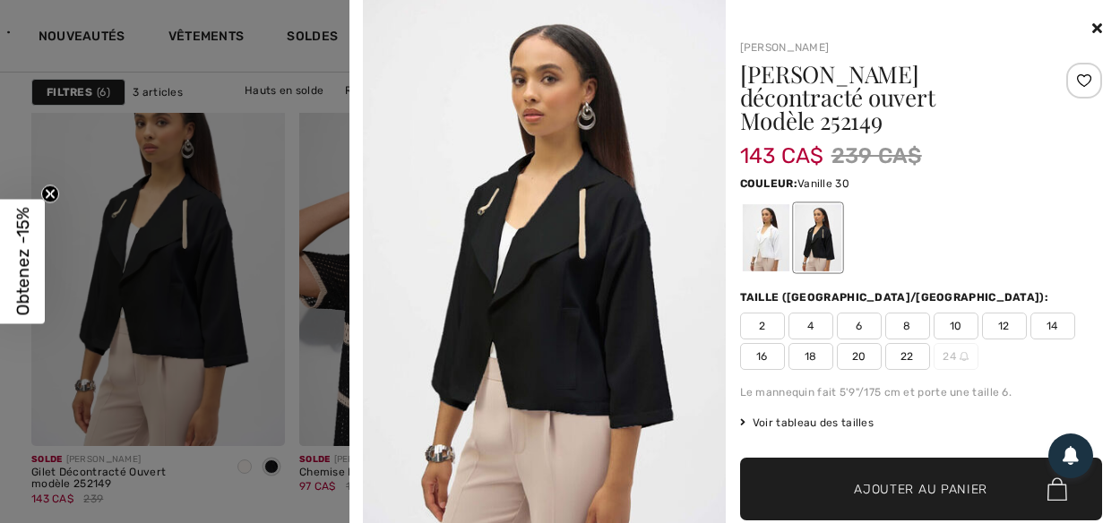
click at [770, 225] on div at bounding box center [765, 237] width 47 height 67
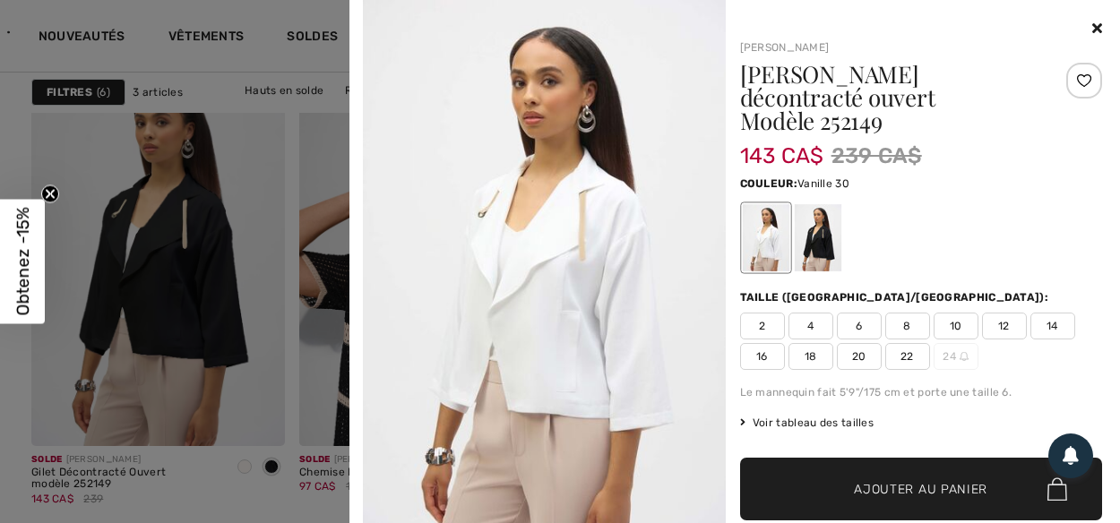
click at [1092, 30] on icon at bounding box center [1097, 28] width 10 height 14
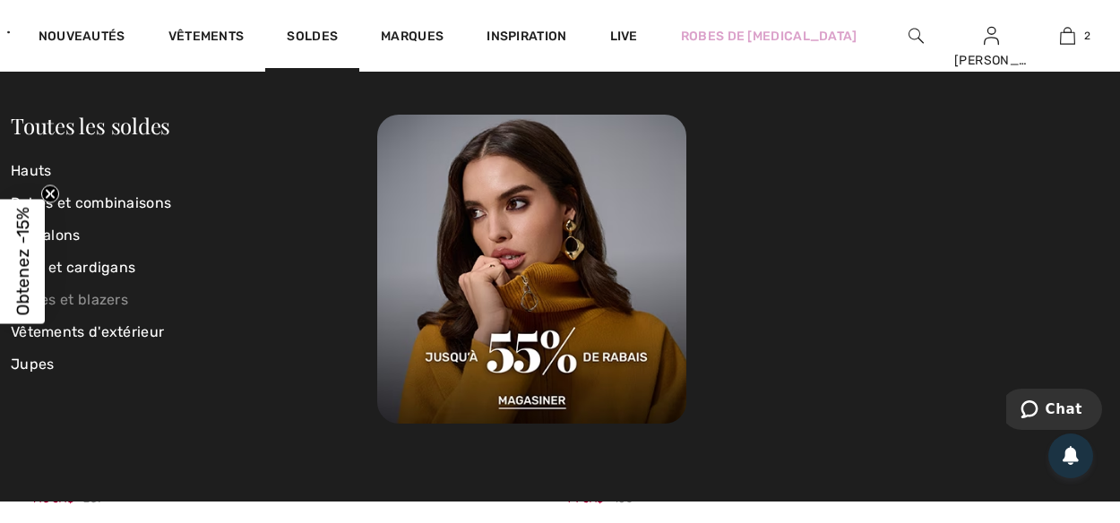
click at [101, 291] on link "Vestes et blazers" at bounding box center [194, 300] width 366 height 32
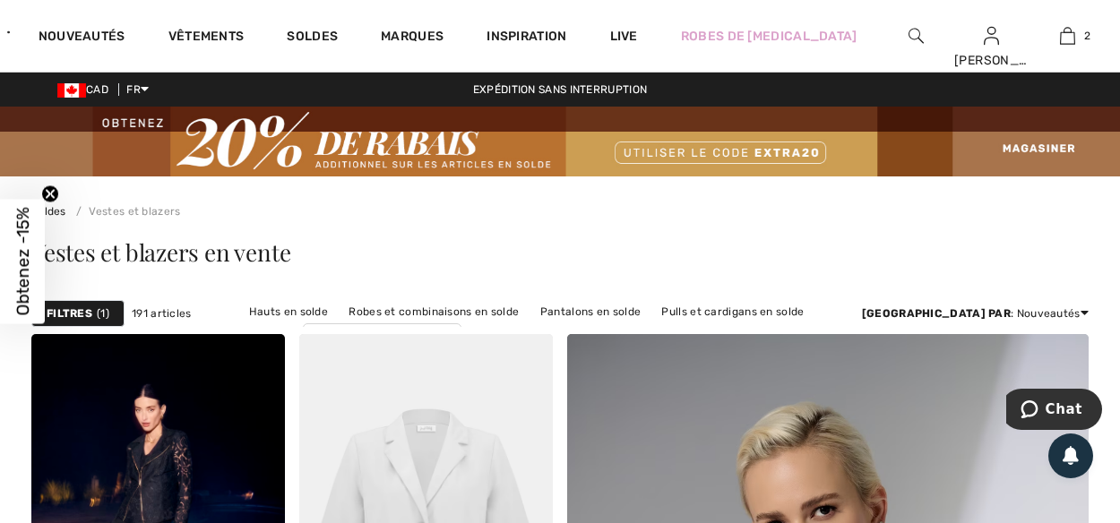
click at [73, 314] on strong "Filtres" at bounding box center [70, 313] width 46 height 16
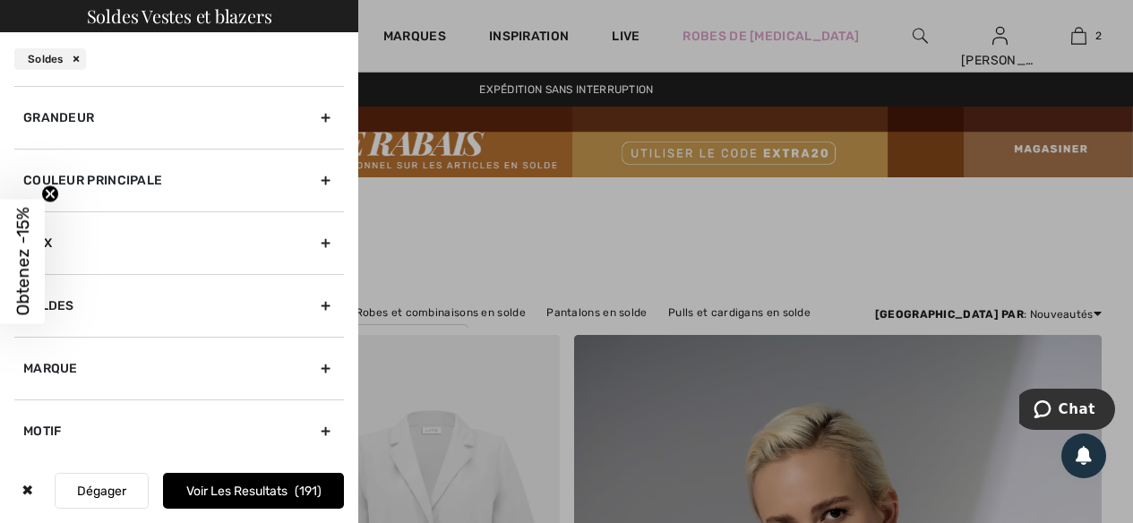
click at [309, 183] on div "Couleur Principale" at bounding box center [179, 180] width 330 height 63
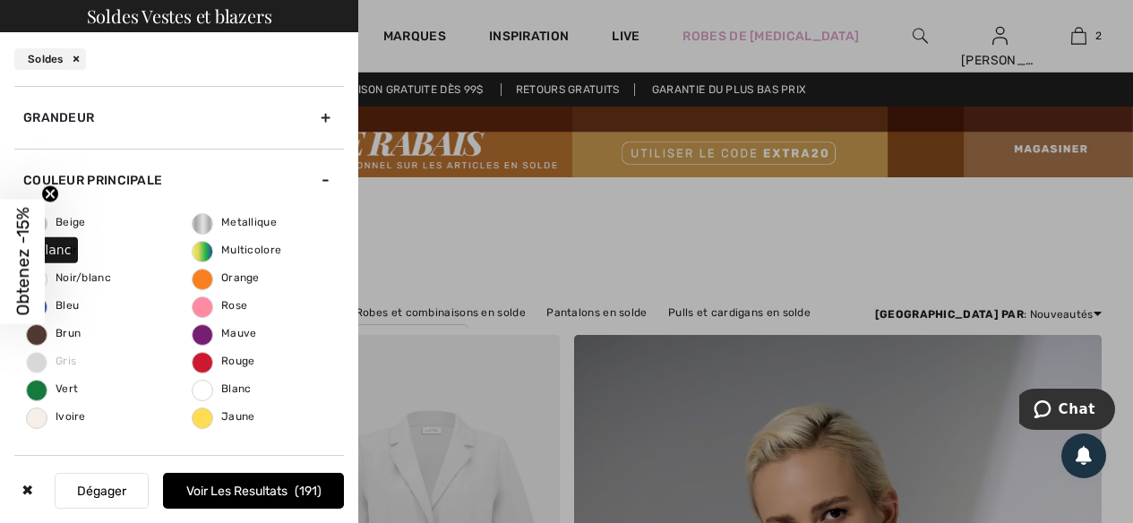
click at [88, 279] on span "Noir/blanc" at bounding box center [69, 277] width 84 height 13
click at [0, 0] on input "Noir/blanc" at bounding box center [0, 0] width 0 height 0
click at [229, 360] on span "Rouge" at bounding box center [224, 361] width 63 height 13
click at [0, 0] on input "Rouge" at bounding box center [0, 0] width 0 height 0
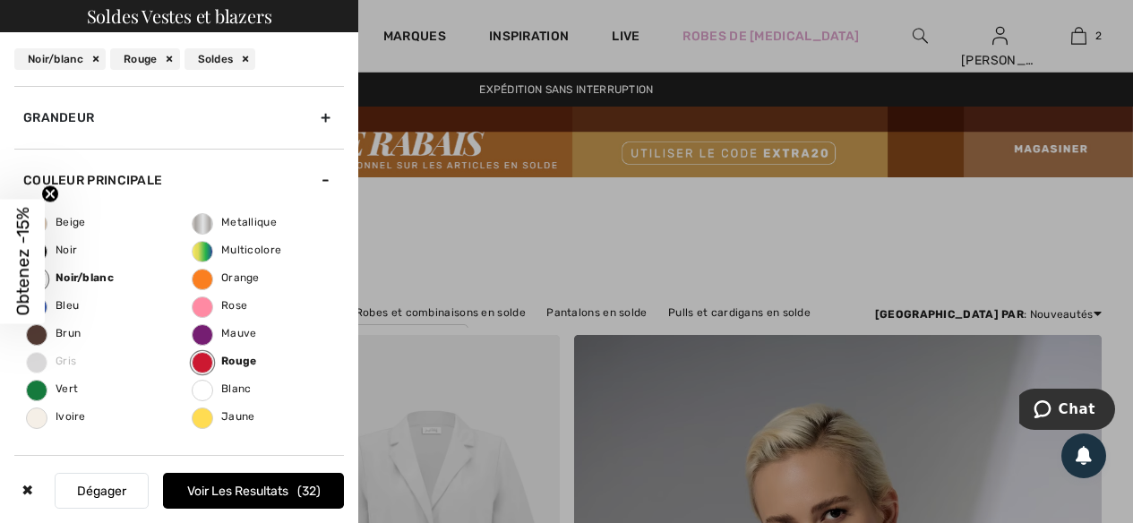
click at [310, 115] on div "Grandeur" at bounding box center [179, 117] width 330 height 63
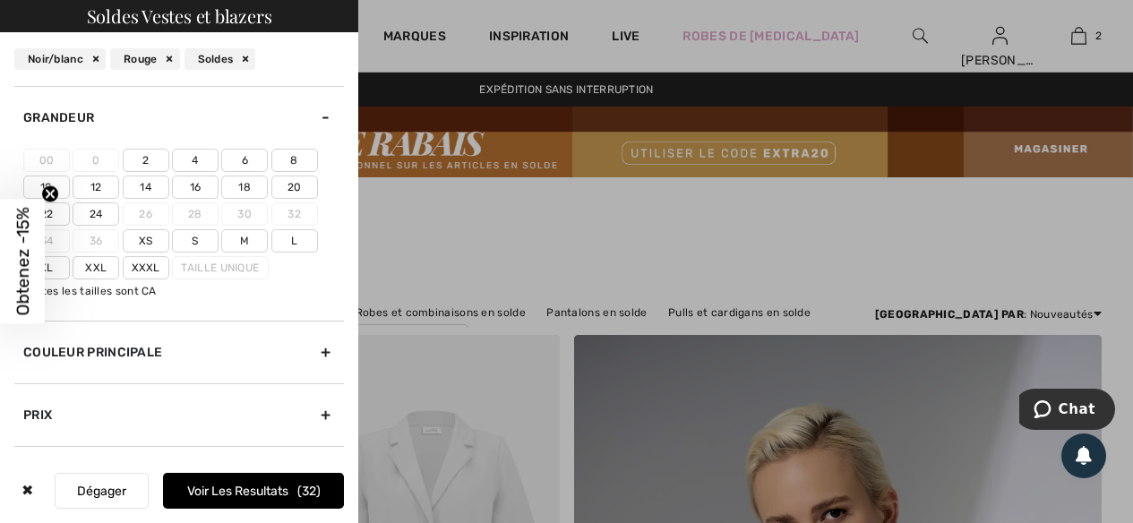
click at [245, 190] on label "18" at bounding box center [244, 187] width 47 height 23
click at [0, 0] on input"] "18" at bounding box center [0, 0] width 0 height 0
drag, startPoint x: 285, startPoint y: 187, endPoint x: 279, endPoint y: 198, distance: 12.0
click at [286, 188] on label "20" at bounding box center [294, 187] width 47 height 23
click at [0, 0] on input"] "20" at bounding box center [0, 0] width 0 height 0
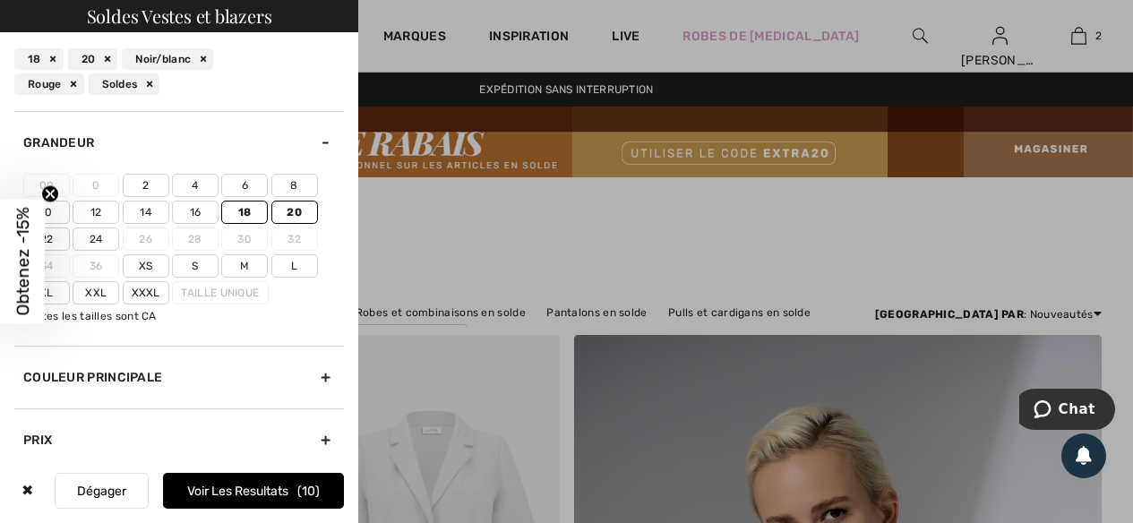
click at [96, 287] on label "Xxl" at bounding box center [96, 292] width 47 height 23
click at [0, 0] on input"] "Xxl" at bounding box center [0, 0] width 0 height 0
click at [136, 295] on label "Xxxl" at bounding box center [146, 292] width 47 height 23
click at [0, 0] on input"] "Xxxl" at bounding box center [0, 0] width 0 height 0
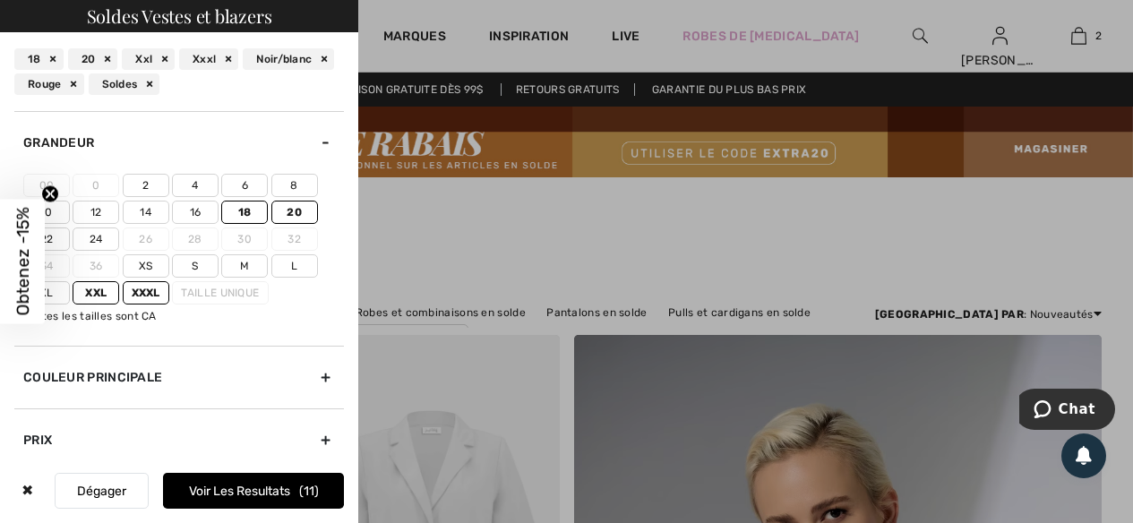
drag, startPoint x: 250, startPoint y: 485, endPoint x: 271, endPoint y: 440, distance: 49.3
click at [251, 481] on button "Voir les resultats 11" at bounding box center [253, 491] width 181 height 36
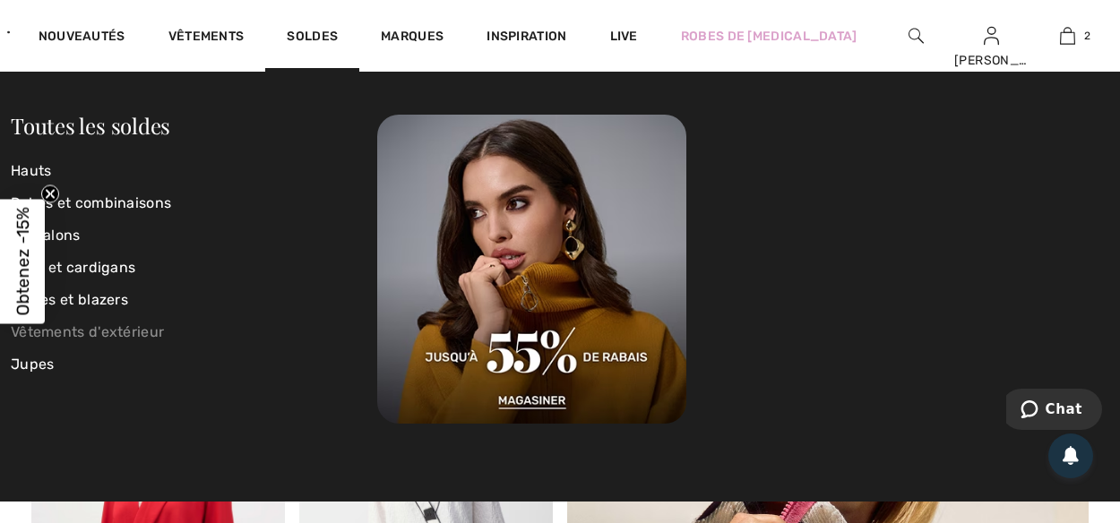
click at [90, 334] on link "Vêtements d'extérieur" at bounding box center [194, 332] width 366 height 32
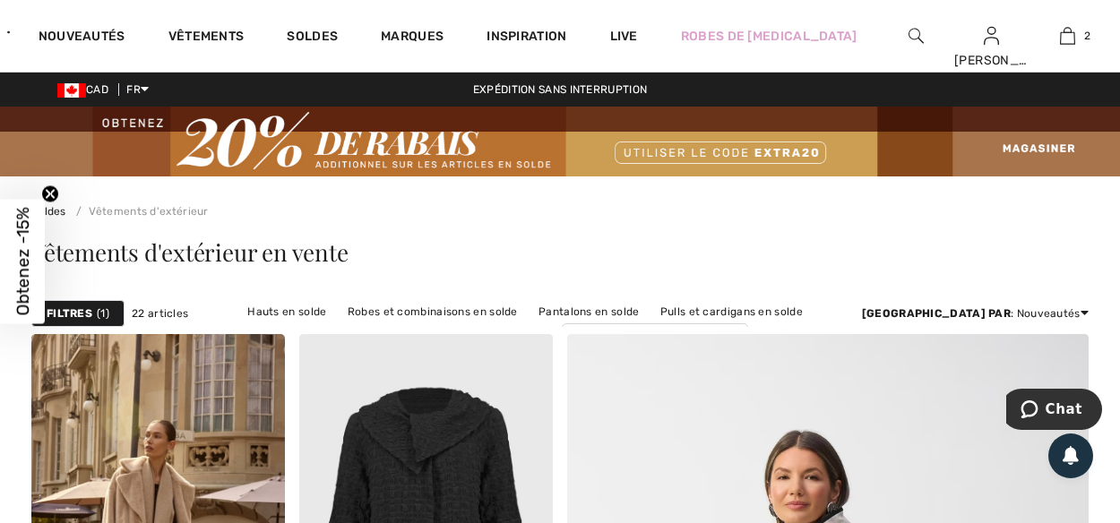
click at [68, 306] on strong "Filtres" at bounding box center [70, 313] width 46 height 16
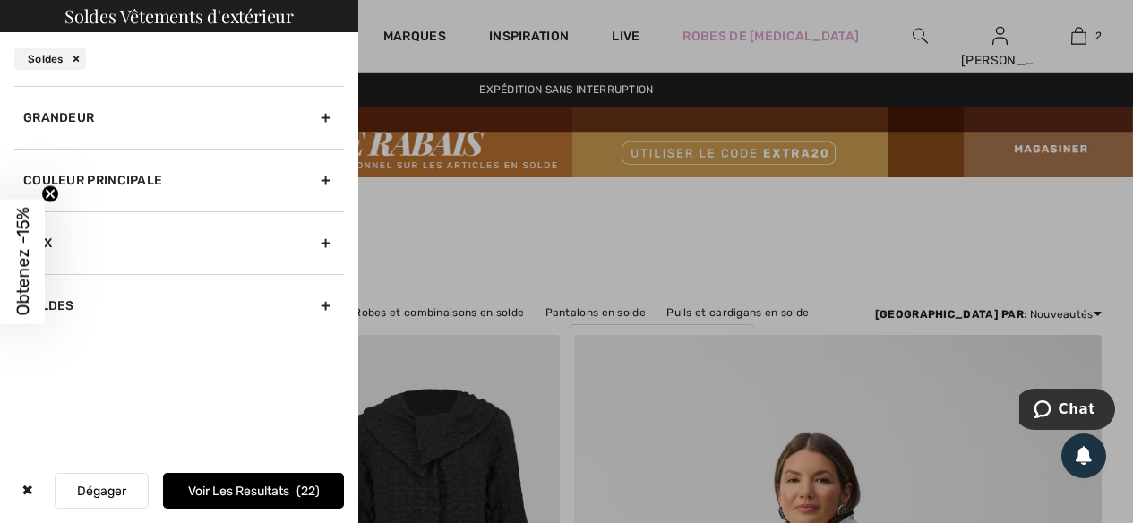
click at [319, 177] on div "Couleur Principale" at bounding box center [179, 180] width 330 height 63
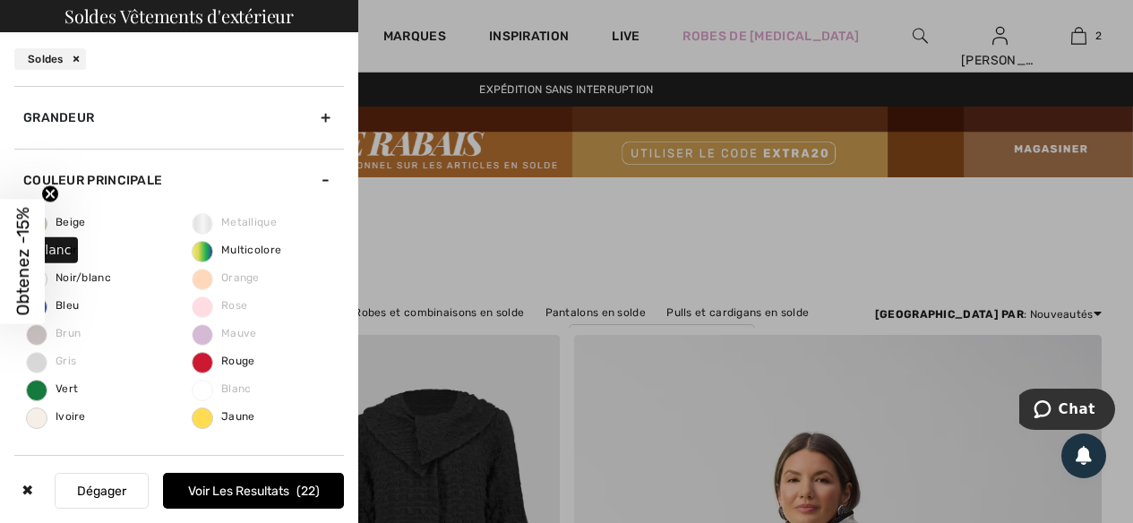
click at [84, 277] on span "Noir/blanc" at bounding box center [69, 277] width 84 height 13
click at [0, 0] on input "Noir/blanc" at bounding box center [0, 0] width 0 height 0
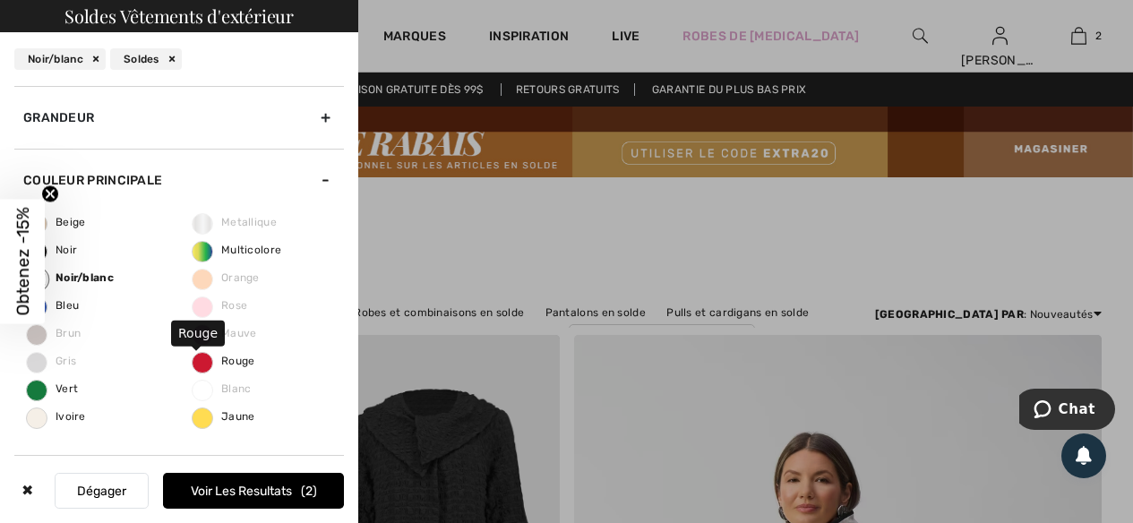
click at [228, 362] on span "Rouge" at bounding box center [224, 361] width 63 height 13
click at [0, 0] on input "Rouge" at bounding box center [0, 0] width 0 height 0
click at [305, 112] on div "Grandeur" at bounding box center [179, 117] width 330 height 63
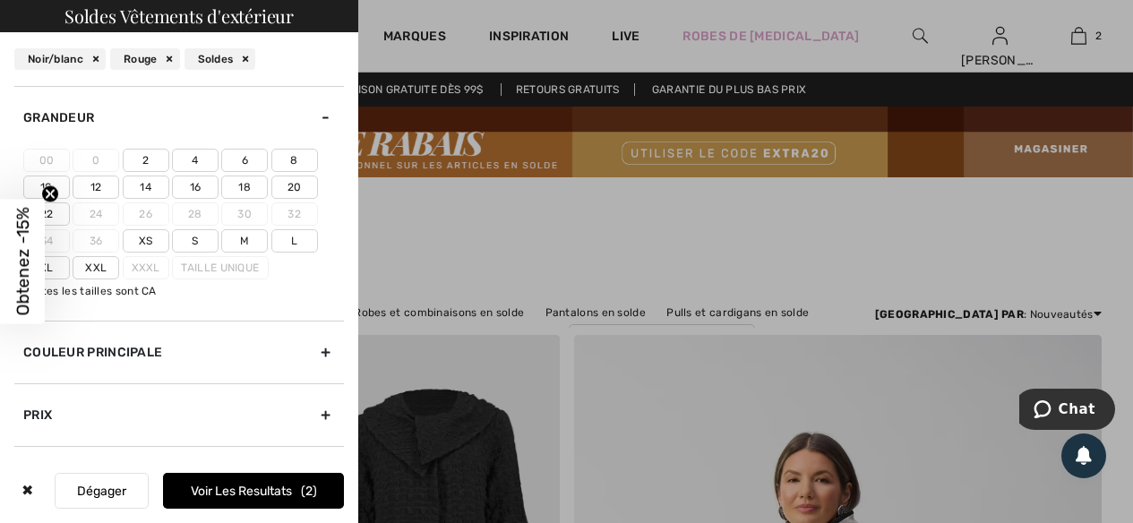
click at [254, 192] on label "18" at bounding box center [244, 187] width 47 height 23
click at [0, 0] on input"] "18" at bounding box center [0, 0] width 0 height 0
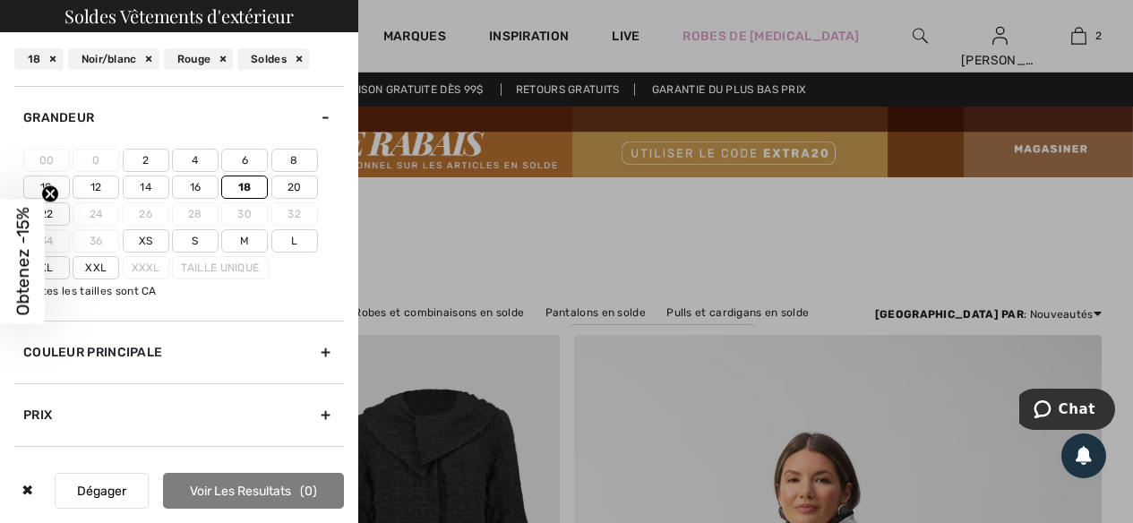
click at [287, 185] on label "20" at bounding box center [294, 187] width 47 height 23
click at [0, 0] on input"] "20" at bounding box center [0, 0] width 0 height 0
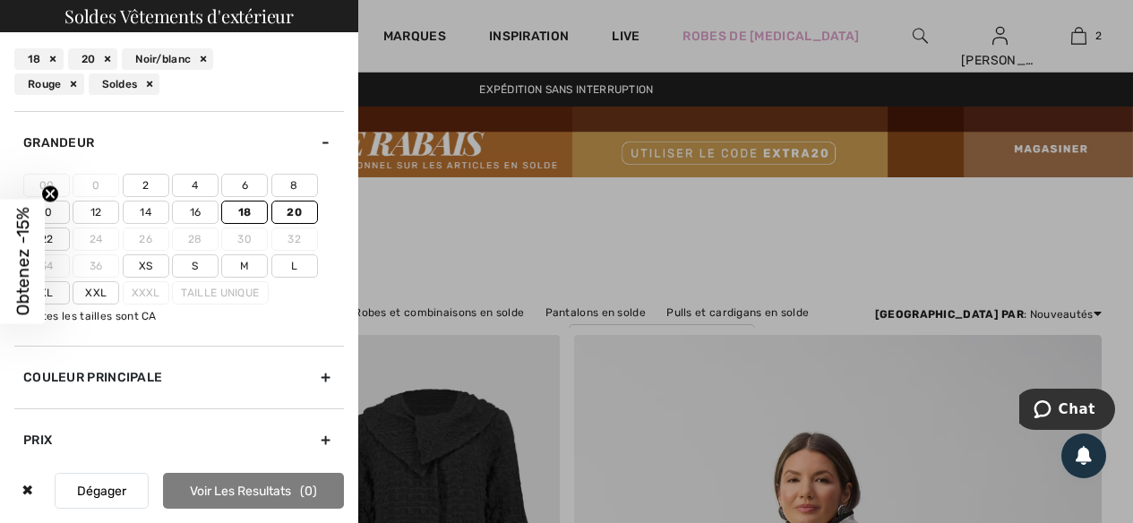
click at [97, 291] on label "Xxl" at bounding box center [96, 292] width 47 height 23
click at [0, 0] on input"] "Xxl" at bounding box center [0, 0] width 0 height 0
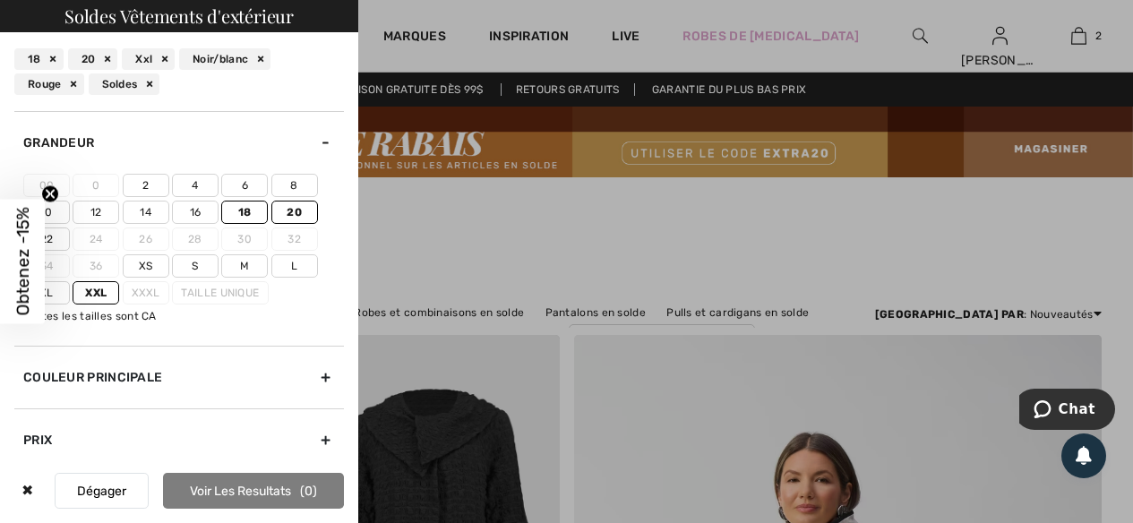
click at [494, 227] on div at bounding box center [566, 261] width 1133 height 523
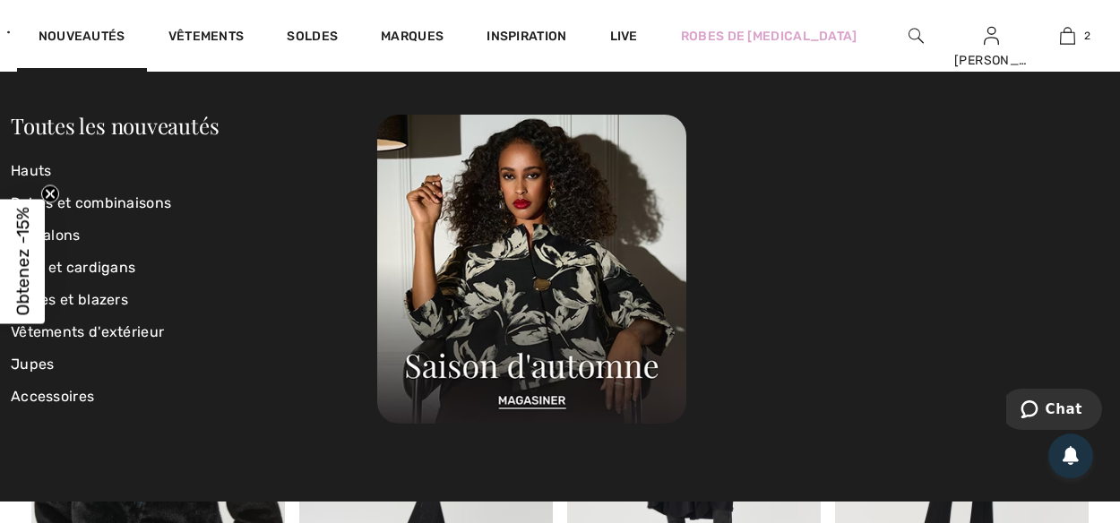
scroll to position [1523, 0]
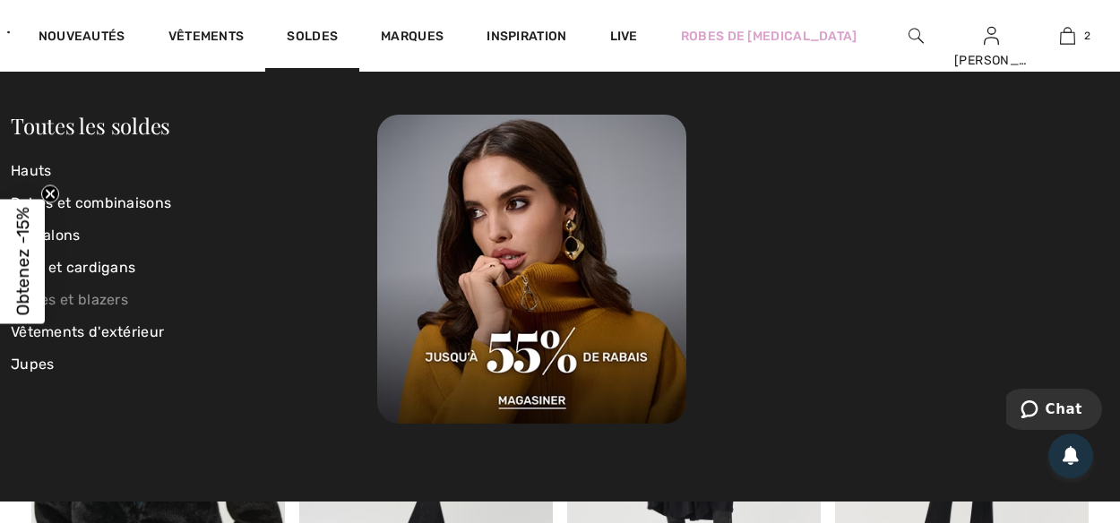
click at [99, 298] on link "Vestes et blazers" at bounding box center [194, 300] width 366 height 32
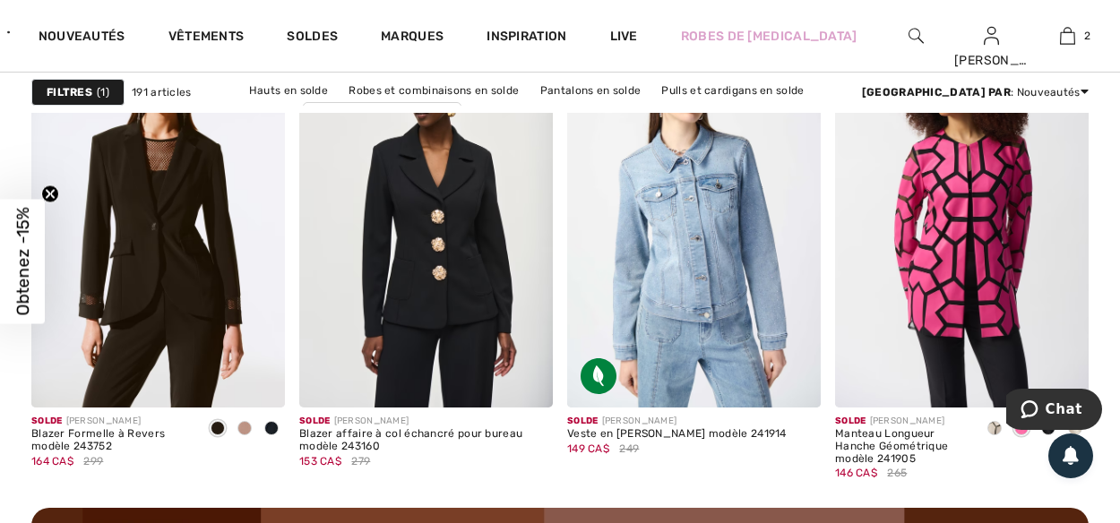
scroll to position [3404, 0]
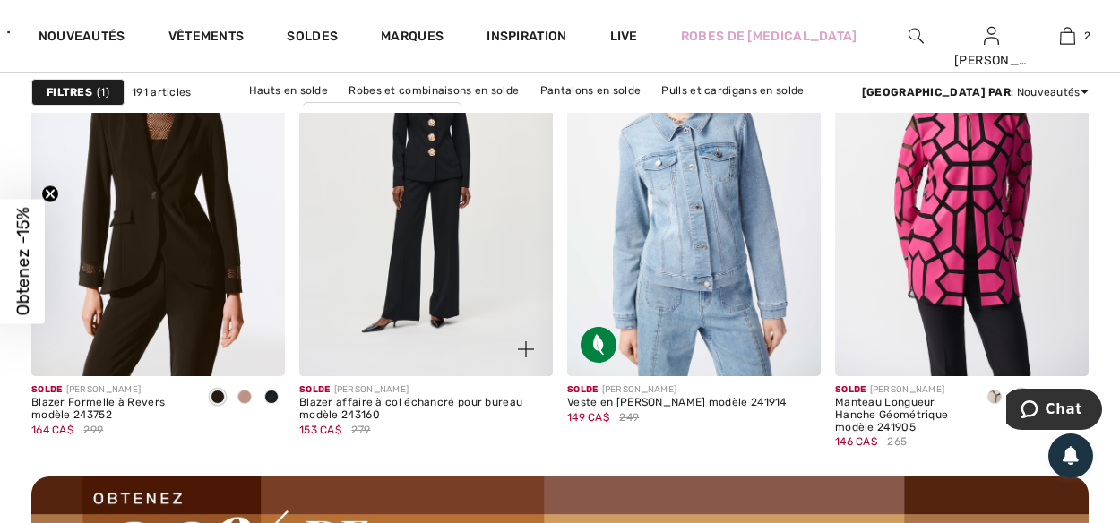
click at [523, 341] on img at bounding box center [526, 349] width 16 height 16
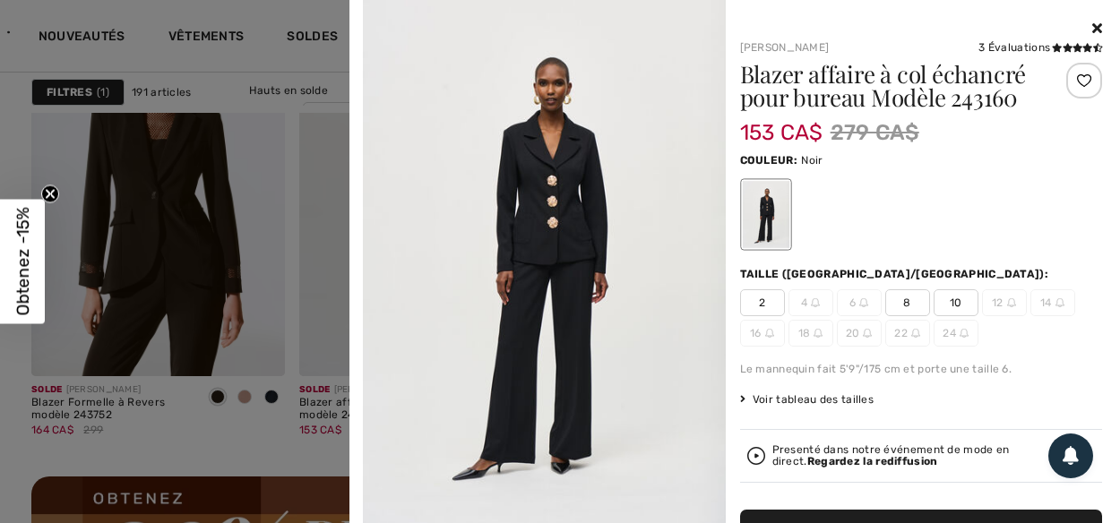
click at [1092, 26] on icon at bounding box center [1097, 28] width 10 height 14
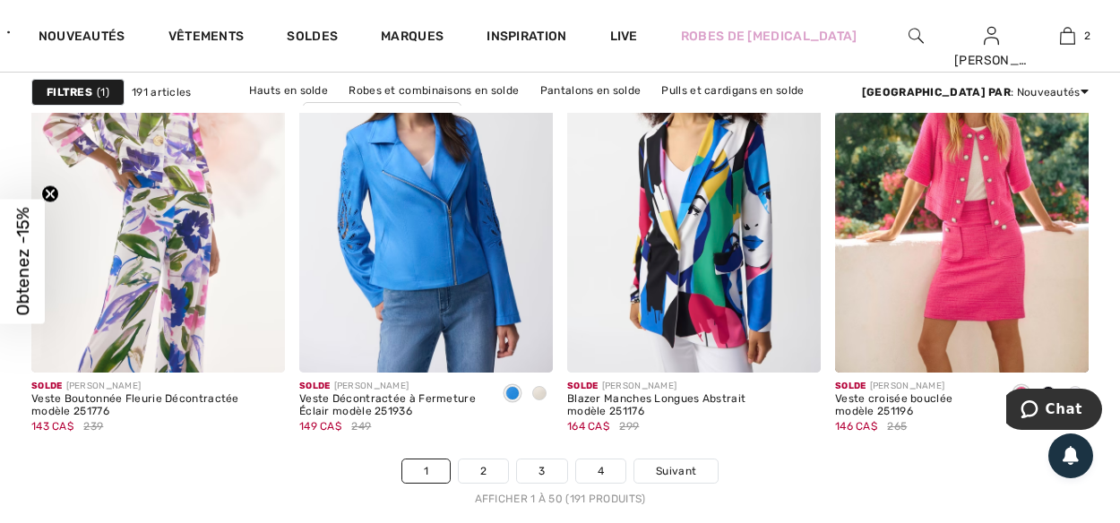
scroll to position [7166, 0]
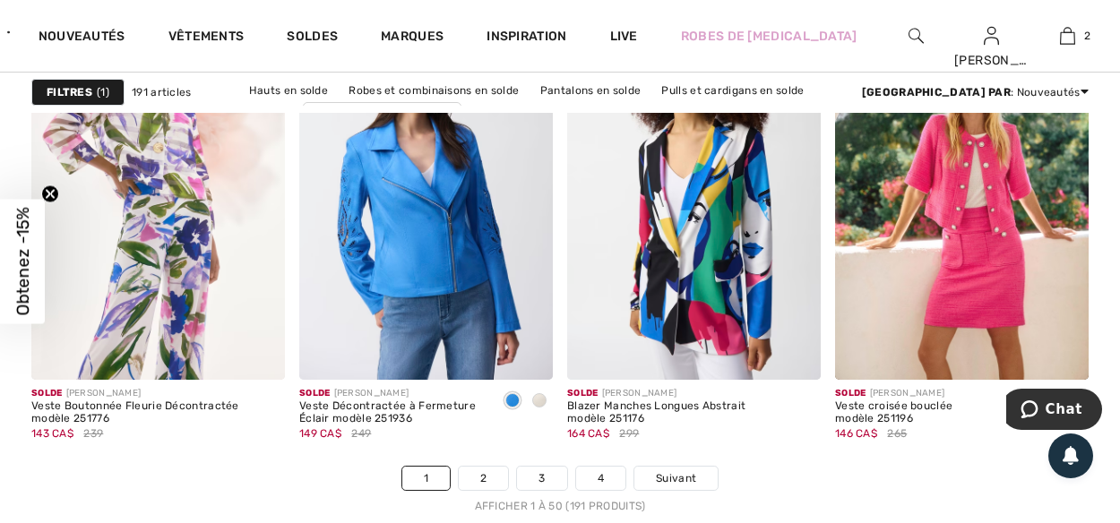
click at [68, 91] on strong "Filtres" at bounding box center [70, 92] width 46 height 16
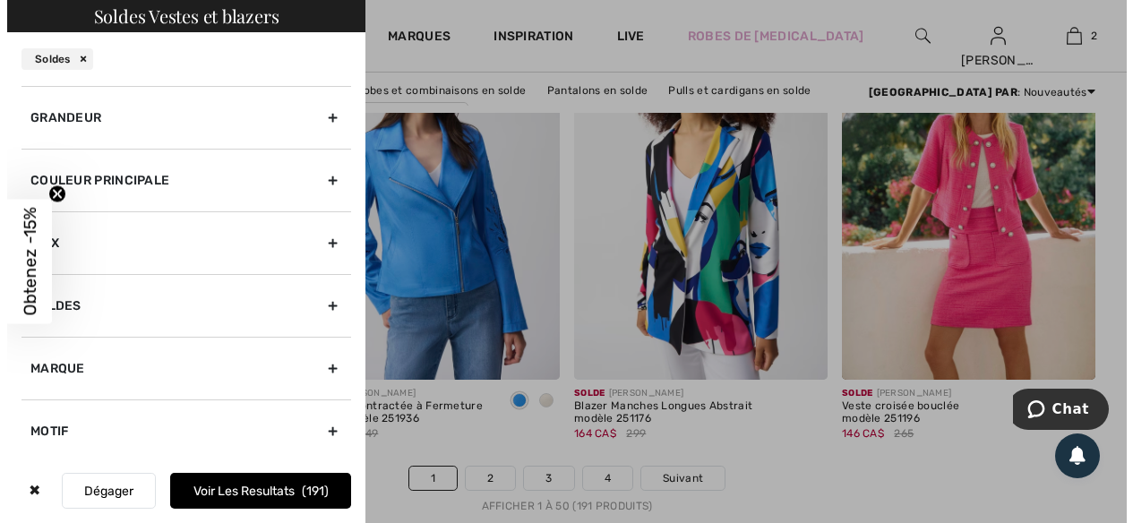
scroll to position [7238, 0]
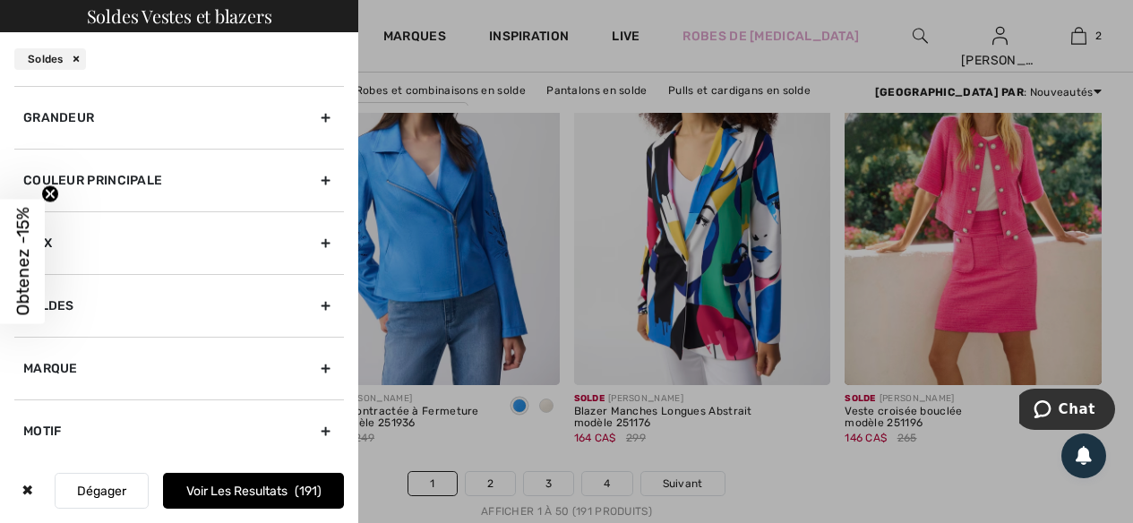
click at [313, 185] on div "Couleur Principale" at bounding box center [179, 180] width 330 height 63
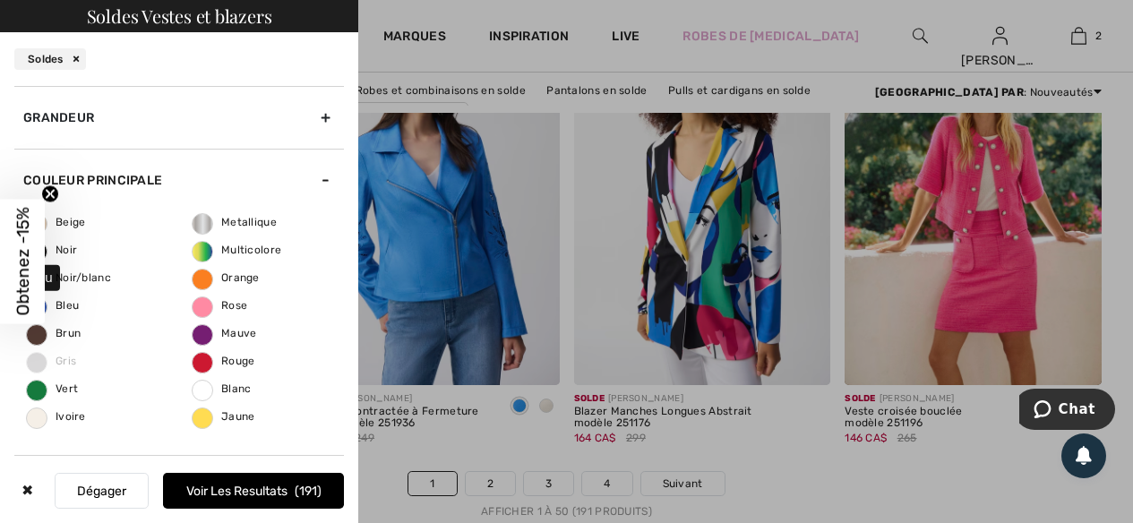
click at [68, 304] on span "Bleu" at bounding box center [53, 305] width 52 height 13
click at [0, 0] on input "Bleu" at bounding box center [0, 0] width 0 height 0
click at [307, 117] on div "Grandeur" at bounding box center [179, 117] width 330 height 63
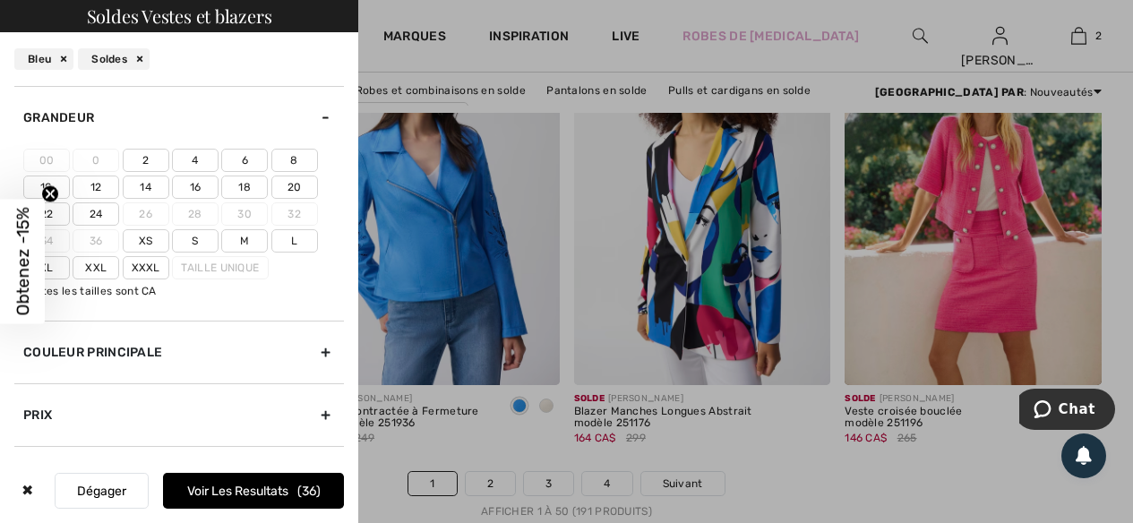
click at [255, 186] on label "18" at bounding box center [244, 187] width 47 height 23
click at [0, 0] on input"] "18" at bounding box center [0, 0] width 0 height 0
click at [287, 185] on label "20" at bounding box center [294, 187] width 47 height 23
click at [0, 0] on input"] "20" at bounding box center [0, 0] width 0 height 0
click at [105, 271] on label "Xxl" at bounding box center [96, 267] width 47 height 23
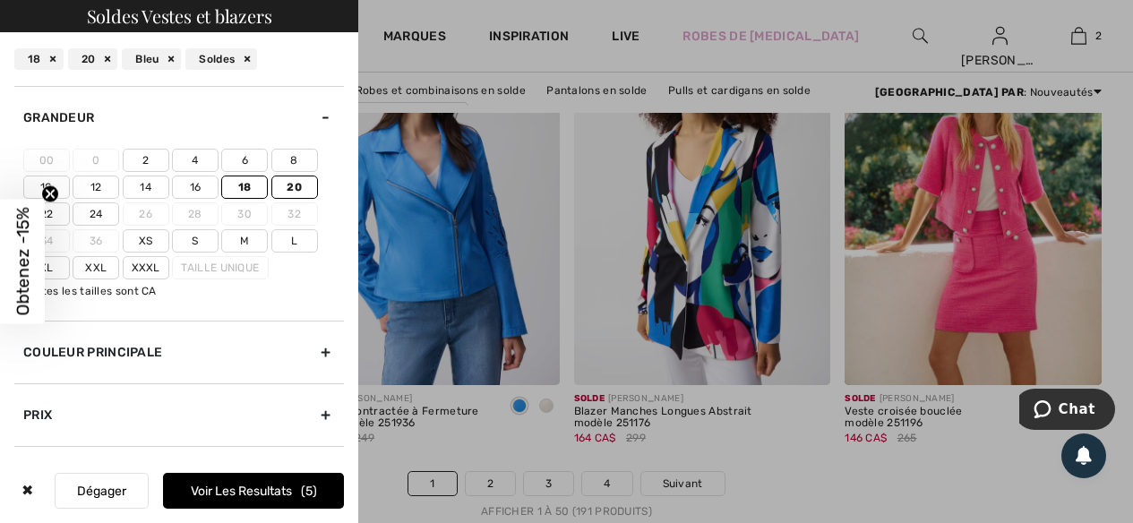
click at [0, 0] on input"] "Xxl" at bounding box center [0, 0] width 0 height 0
click at [148, 270] on label "Xxxl" at bounding box center [146, 267] width 47 height 23
click at [0, 0] on input"] "Xxxl" at bounding box center [0, 0] width 0 height 0
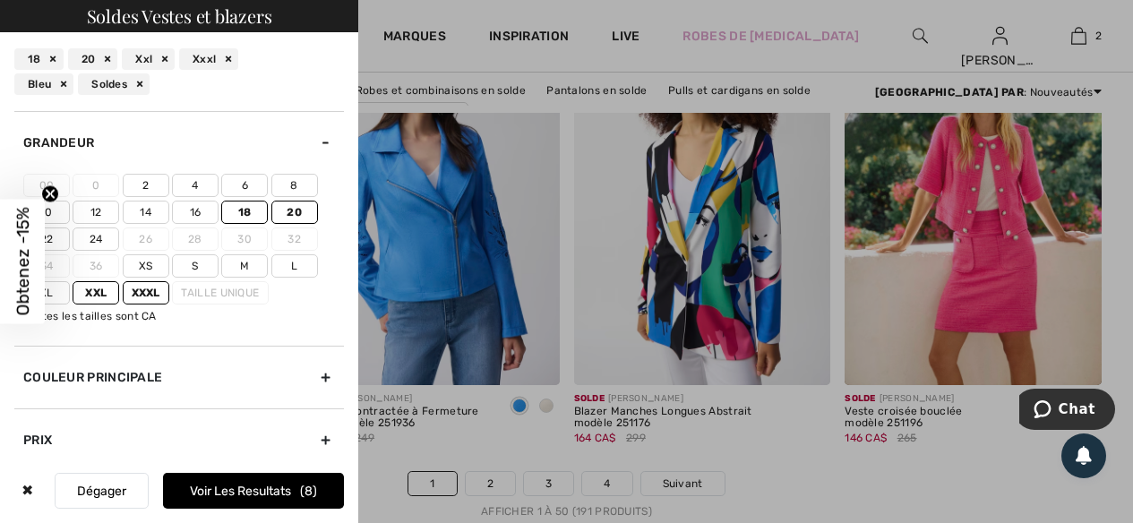
click at [239, 486] on button "Voir les resultats 8" at bounding box center [253, 491] width 181 height 36
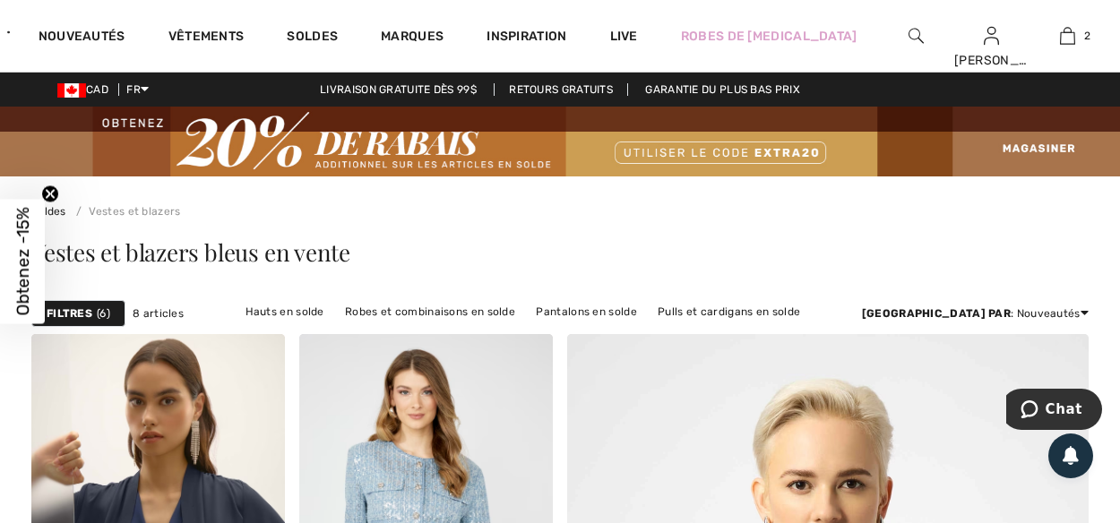
click at [908, 37] on img at bounding box center [915, 35] width 15 height 21
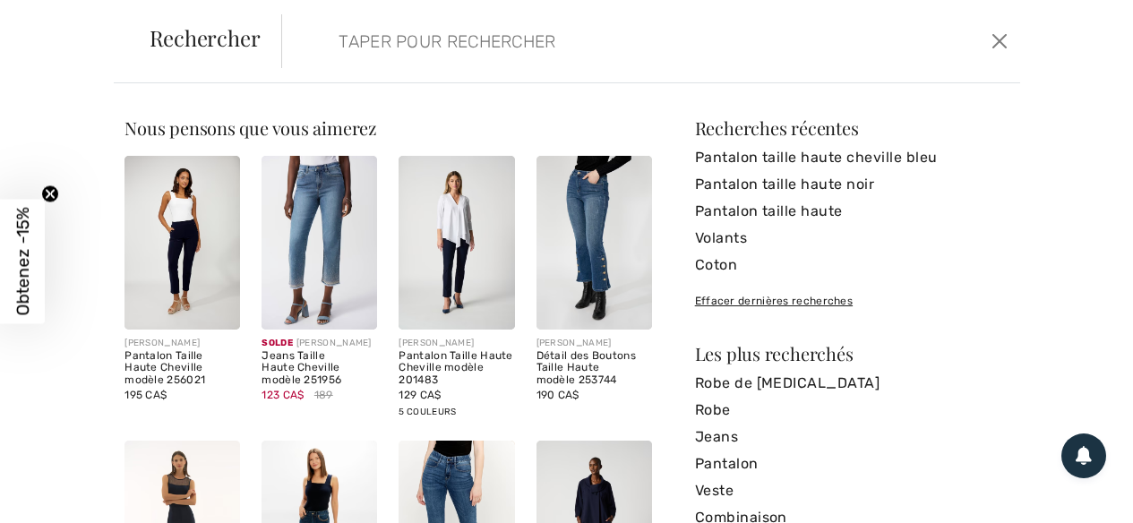
click at [392, 46] on input "search" at bounding box center [573, 41] width 496 height 54
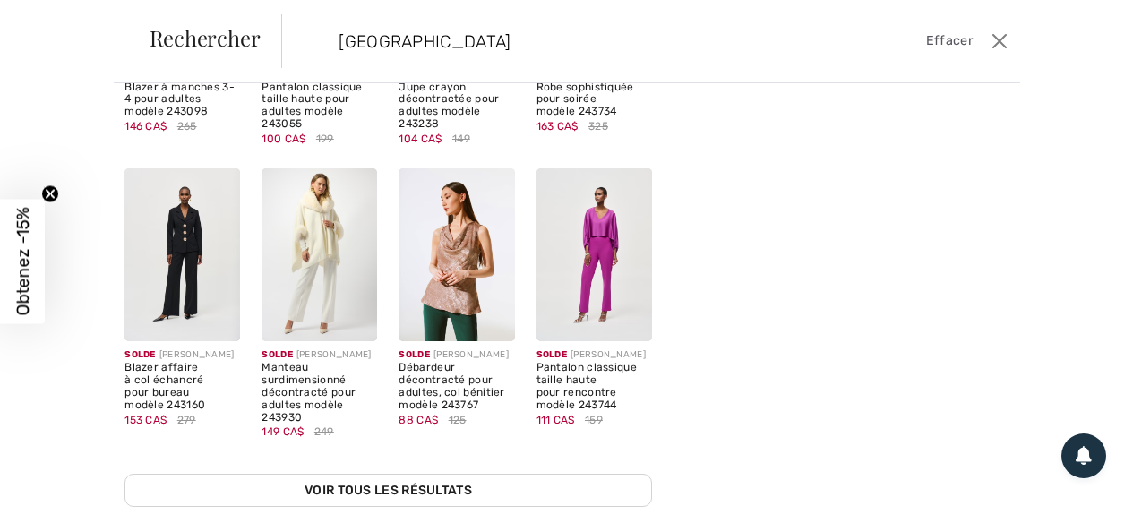
scroll to position [448, 0]
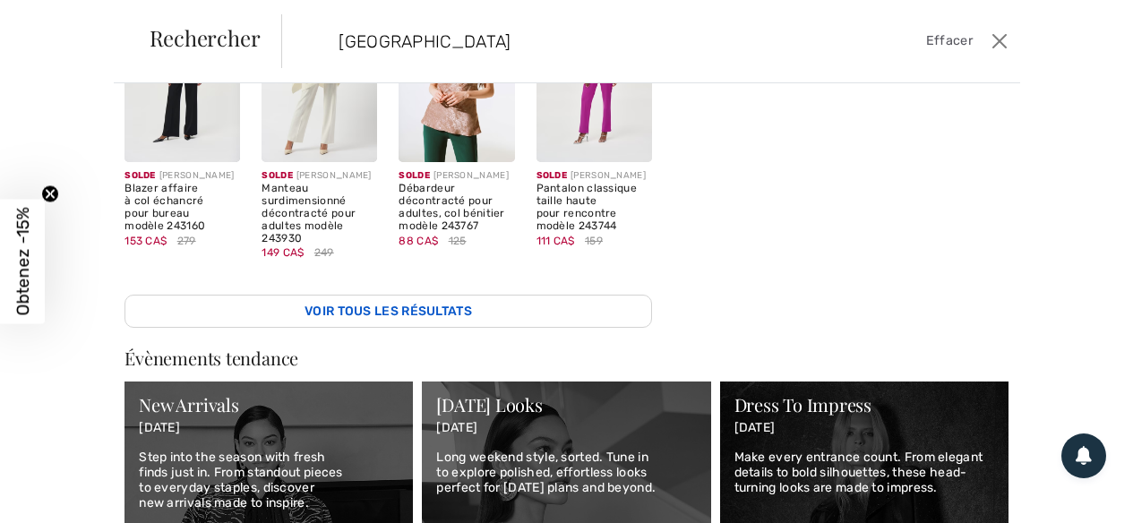
type input "[GEOGRAPHIC_DATA]"
click at [393, 307] on link "Voir tous les résultats" at bounding box center [388, 311] width 527 height 33
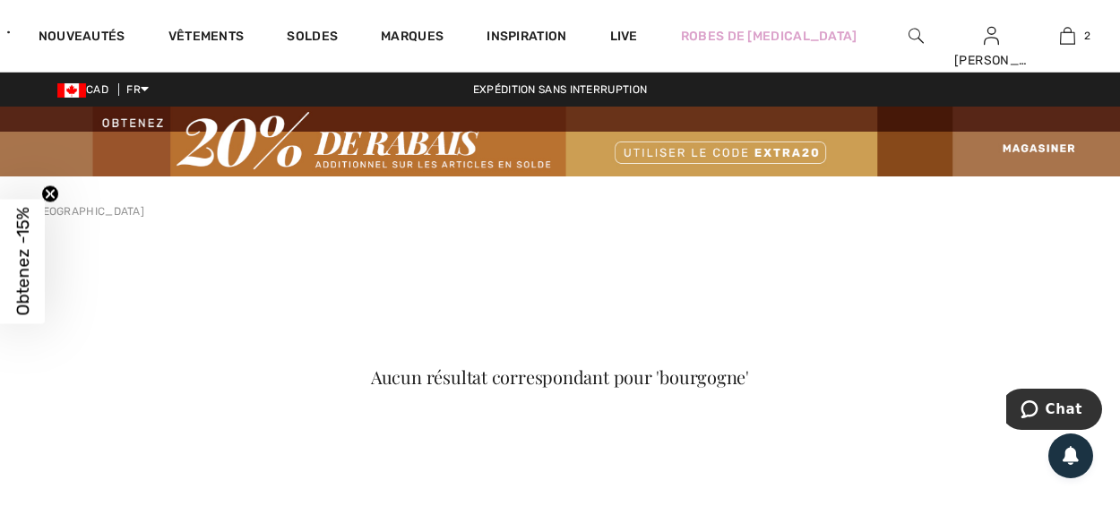
click at [325, 279] on div "Aucun résultat correspondant pour 'bourgogne'" at bounding box center [559, 387] width 1057 height 251
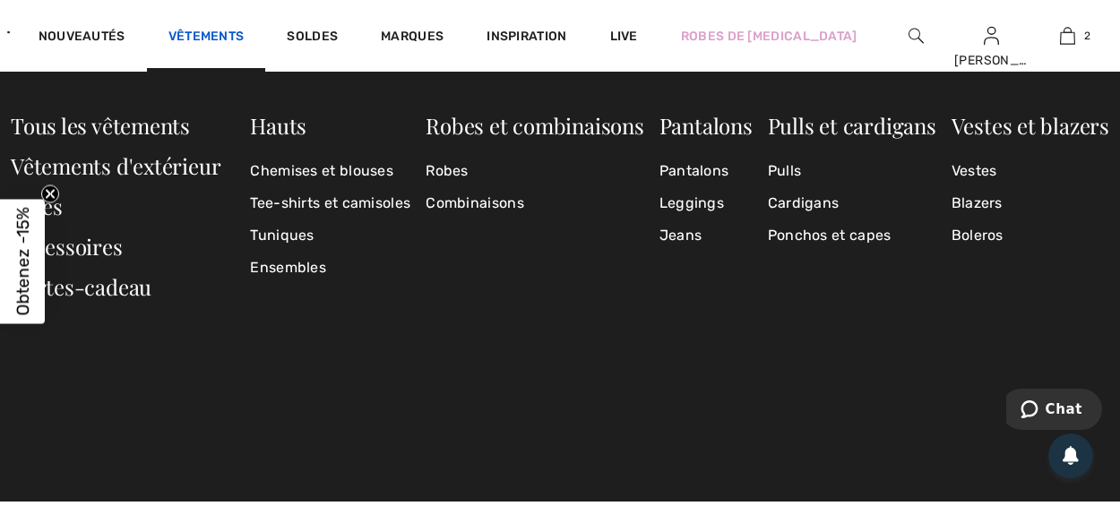
click at [234, 33] on link "Vêtements" at bounding box center [206, 38] width 76 height 19
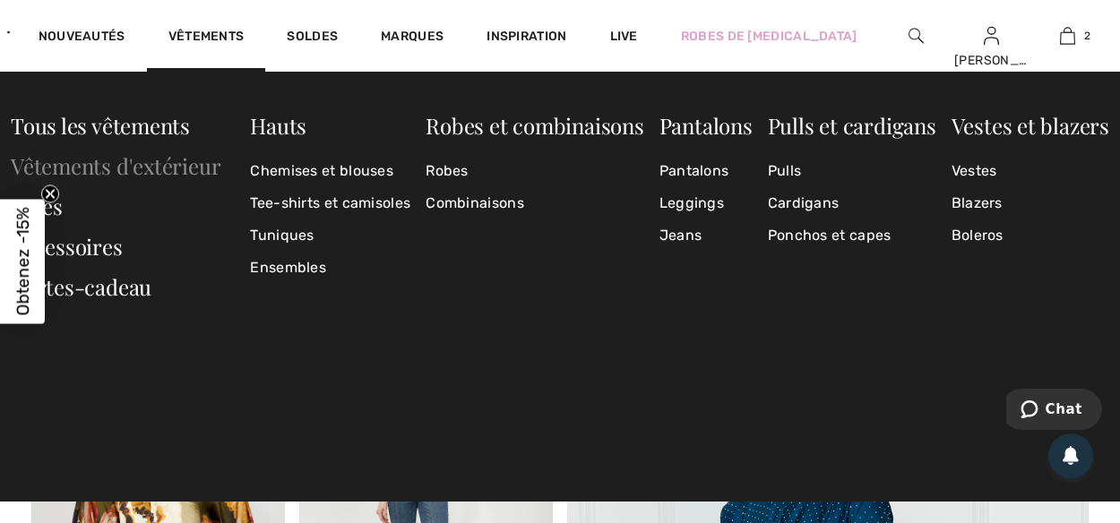
click at [139, 163] on link "Vêtements d'extérieur" at bounding box center [116, 165] width 210 height 29
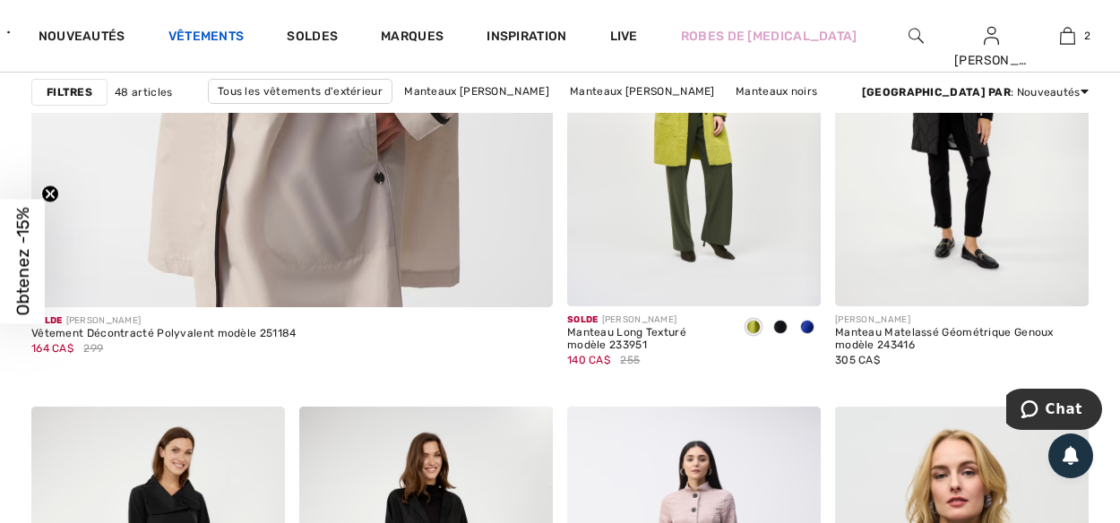
scroll to position [4658, 0]
